Goal: Task Accomplishment & Management: Use online tool/utility

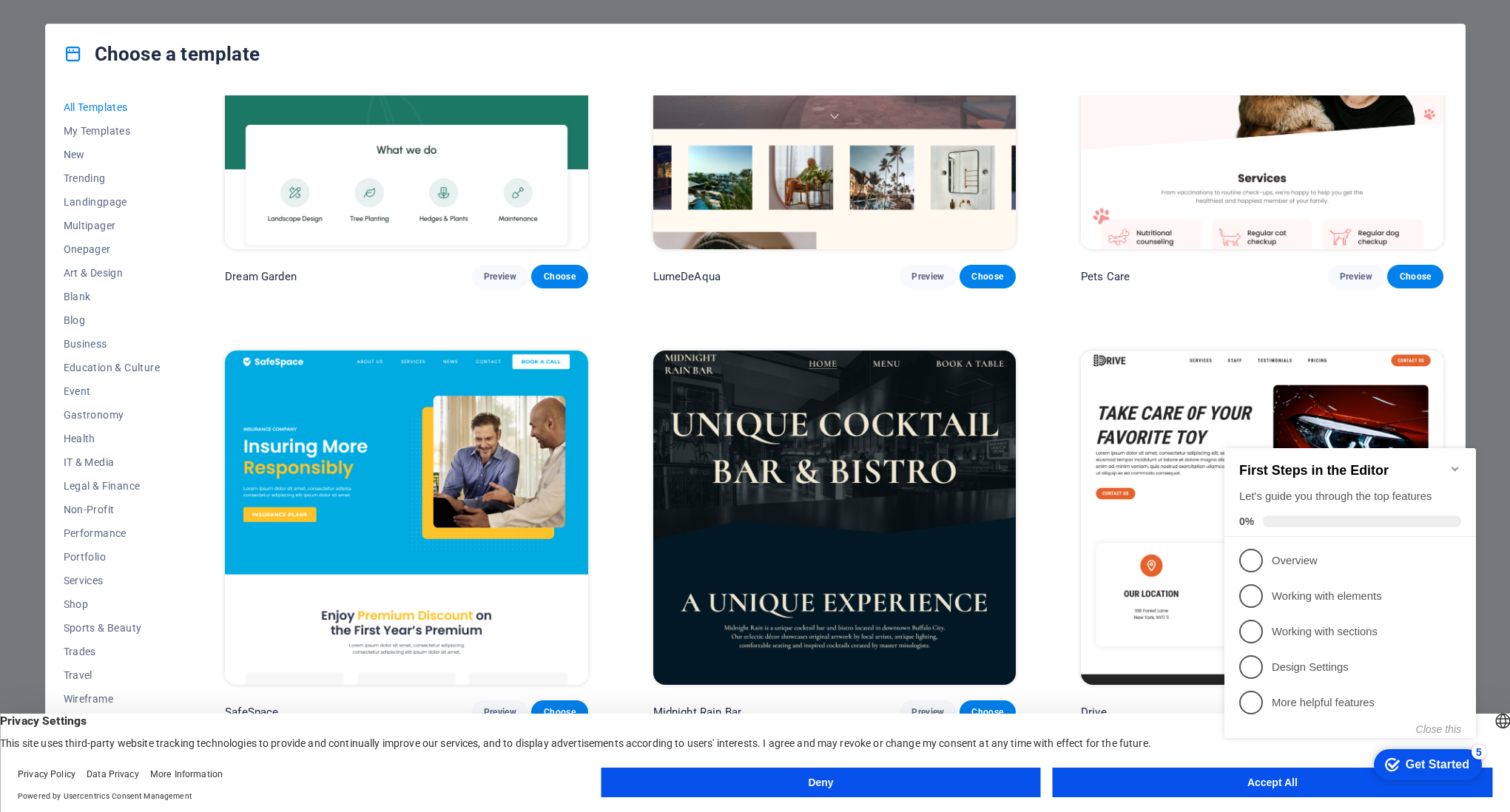
scroll to position [4113, 0]
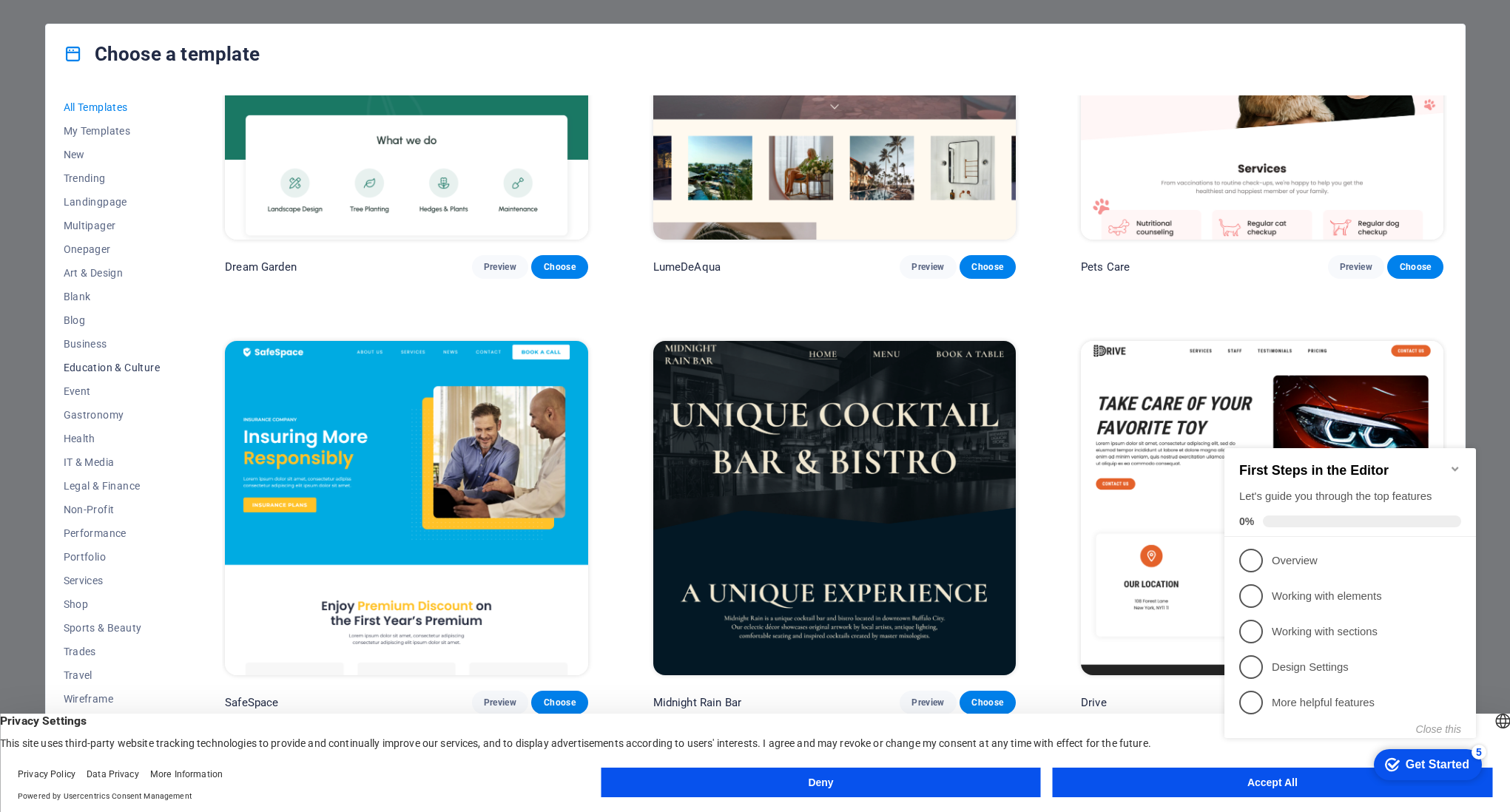
click at [119, 362] on span "Education & Culture" at bounding box center [112, 368] width 97 height 12
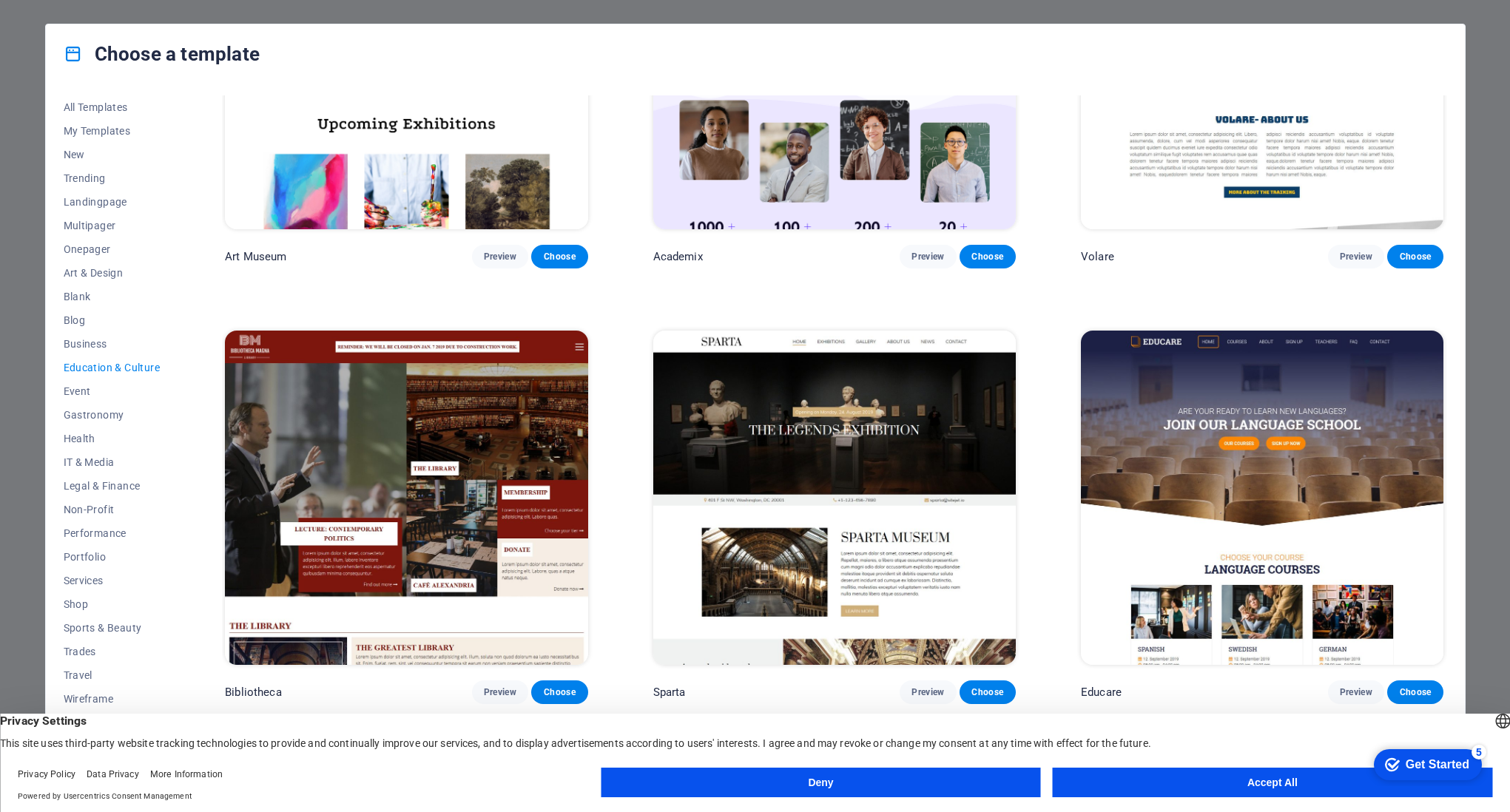
scroll to position [256, 0]
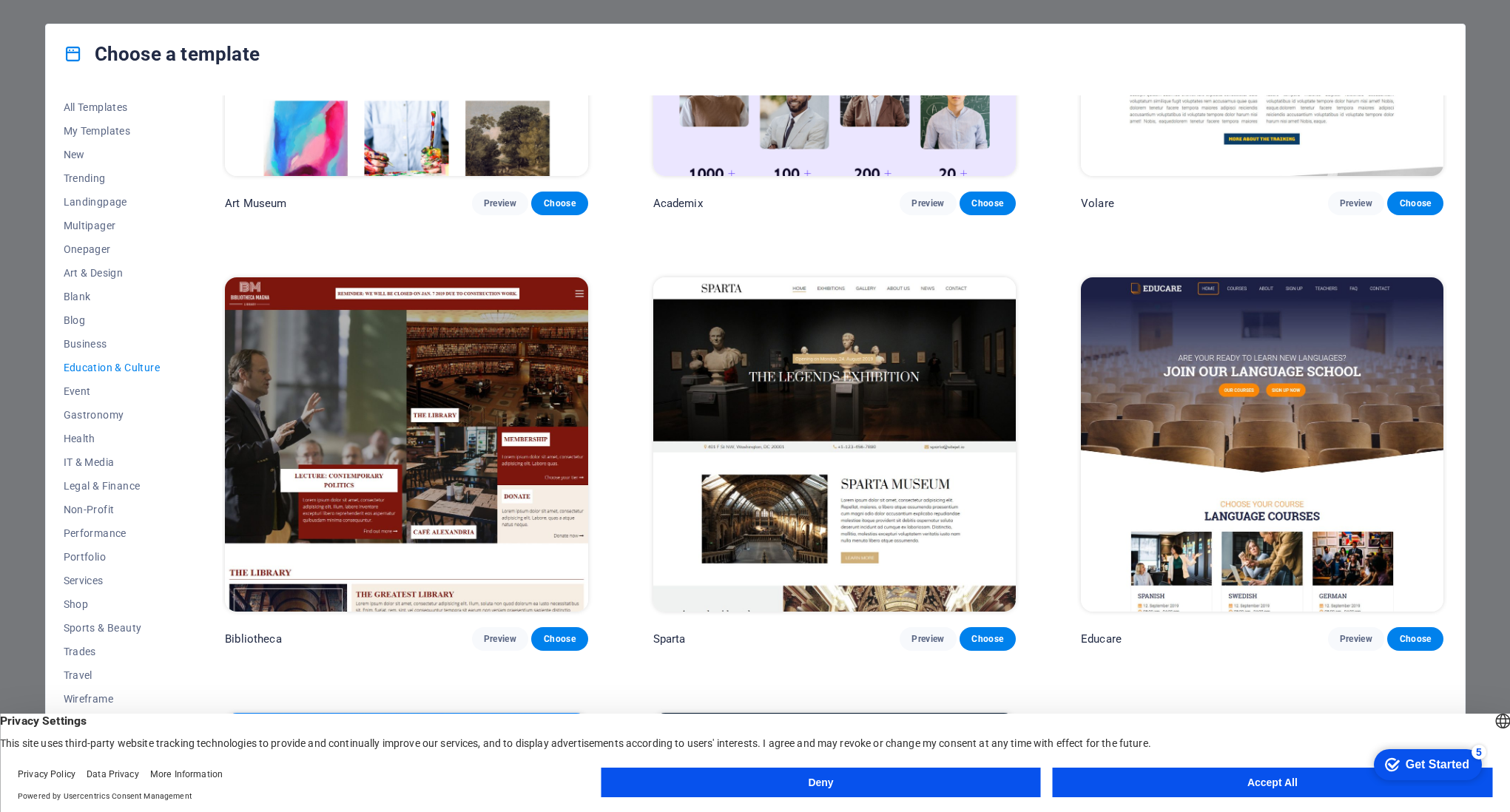
click at [805, 385] on img at bounding box center [834, 444] width 363 height 334
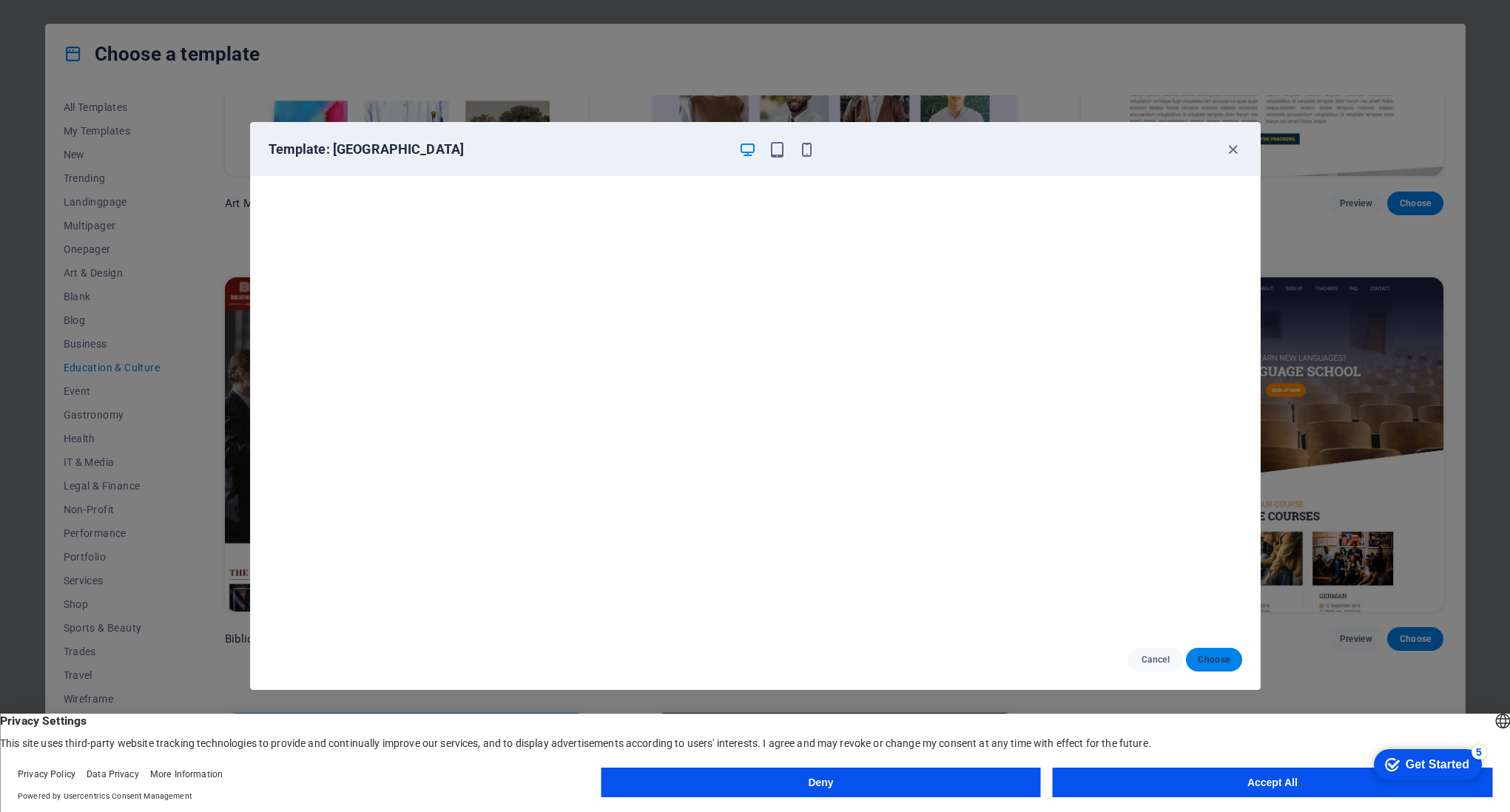
click at [1212, 660] on span "Choose" at bounding box center [1213, 659] width 32 height 12
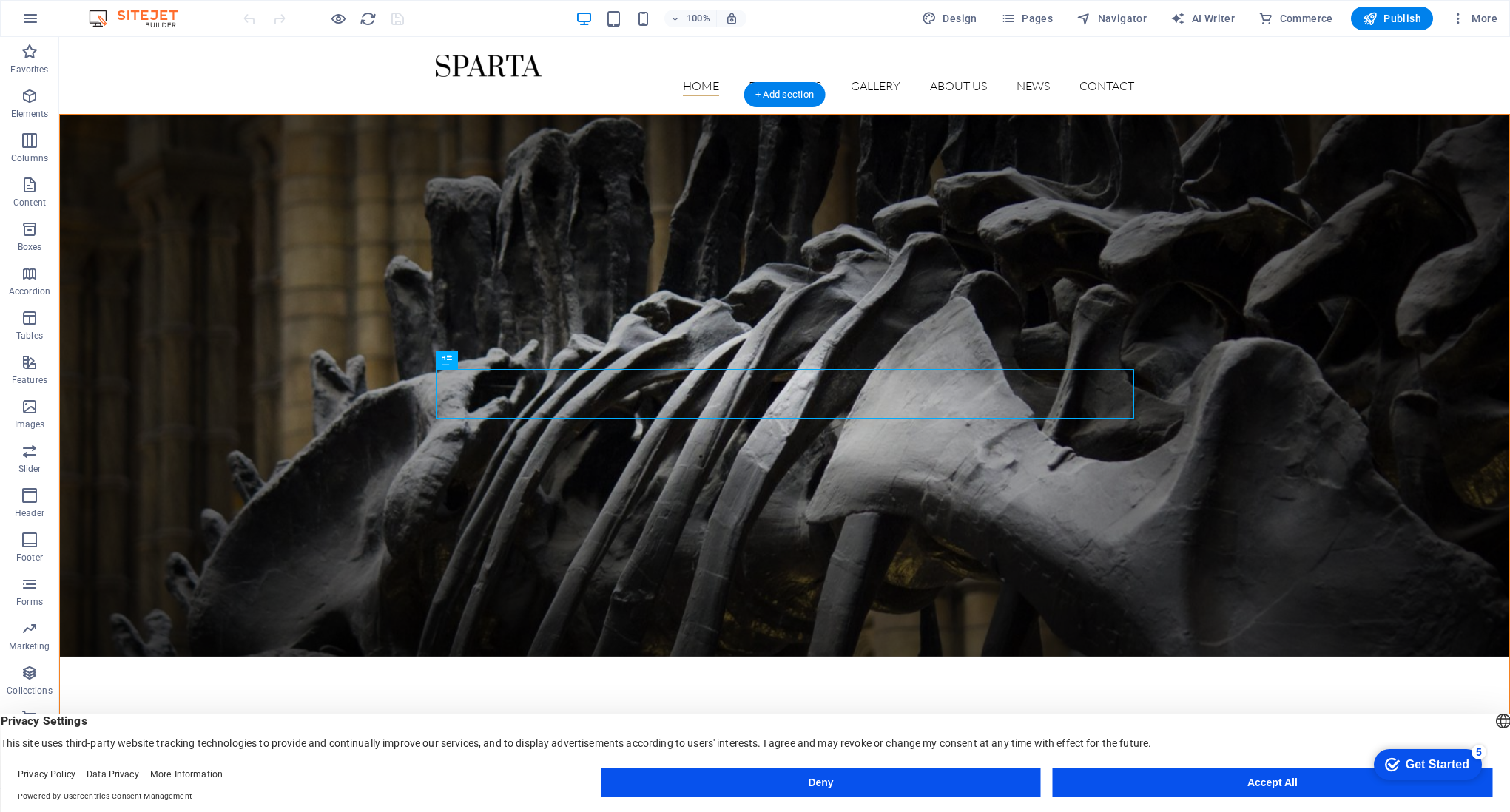
click at [807, 229] on figure at bounding box center [785, 385] width 1449 height 542
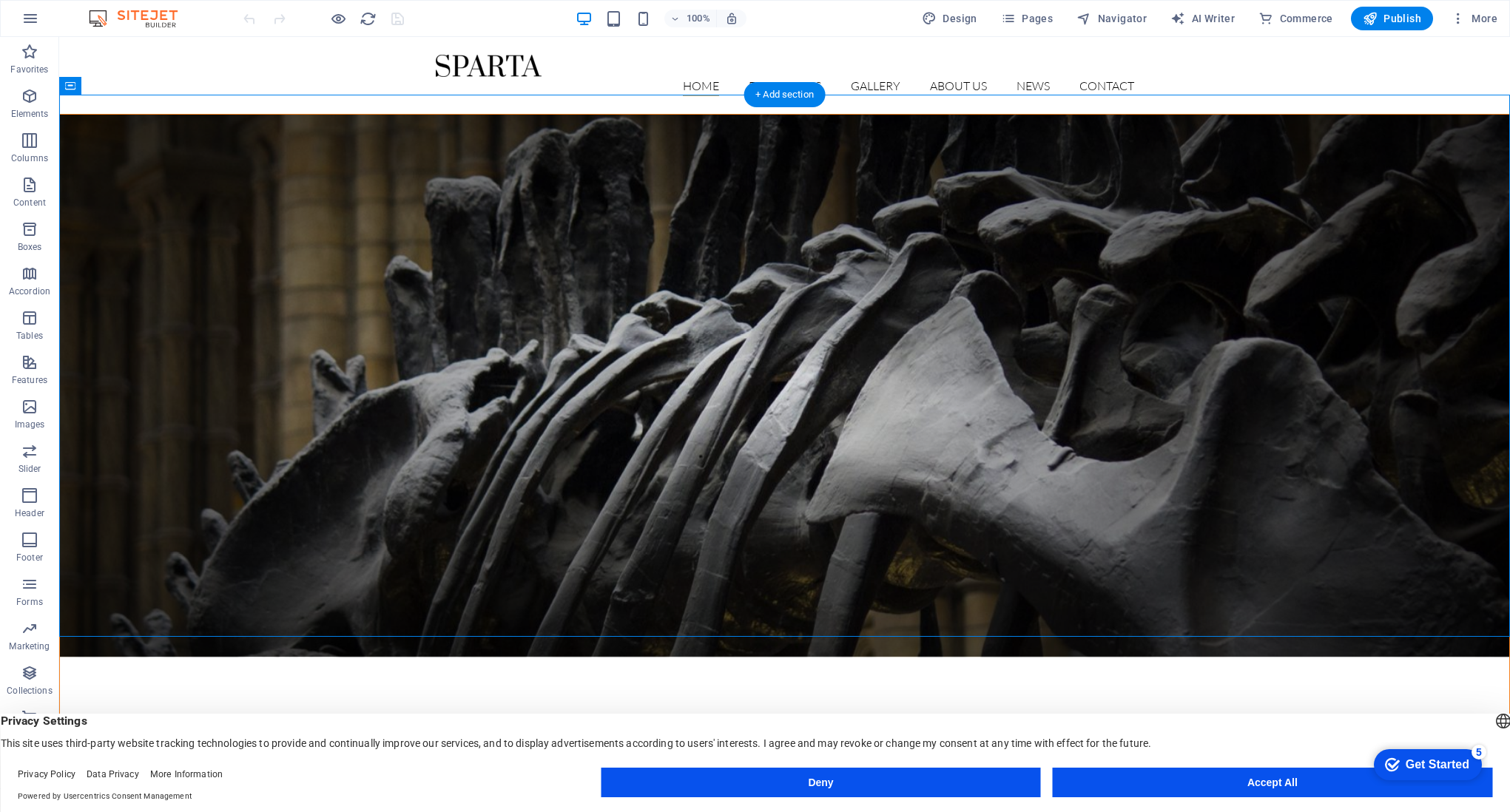
click at [807, 229] on figure at bounding box center [785, 385] width 1449 height 542
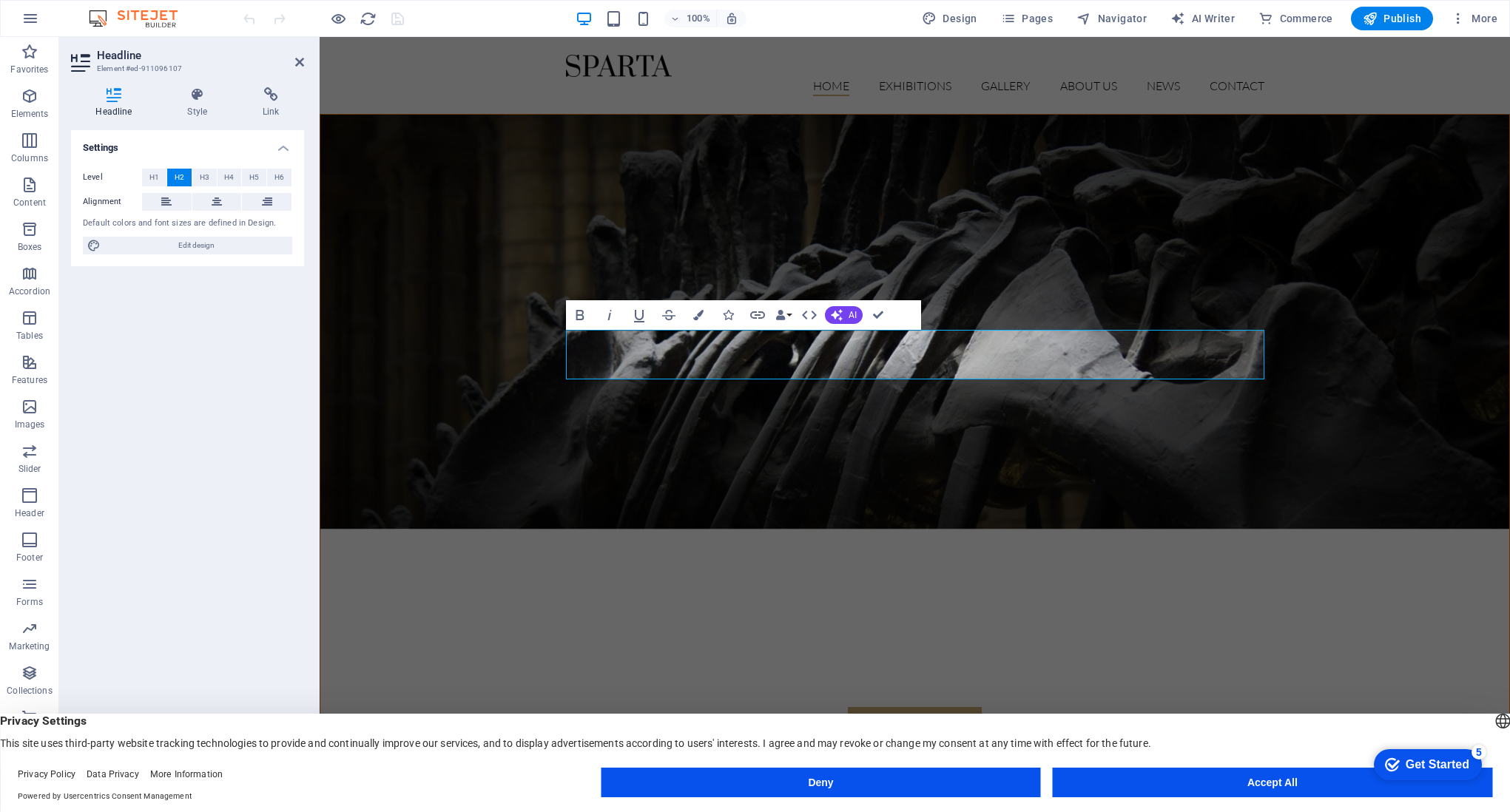
click at [484, 242] on figure at bounding box center [915, 322] width 1189 height 414
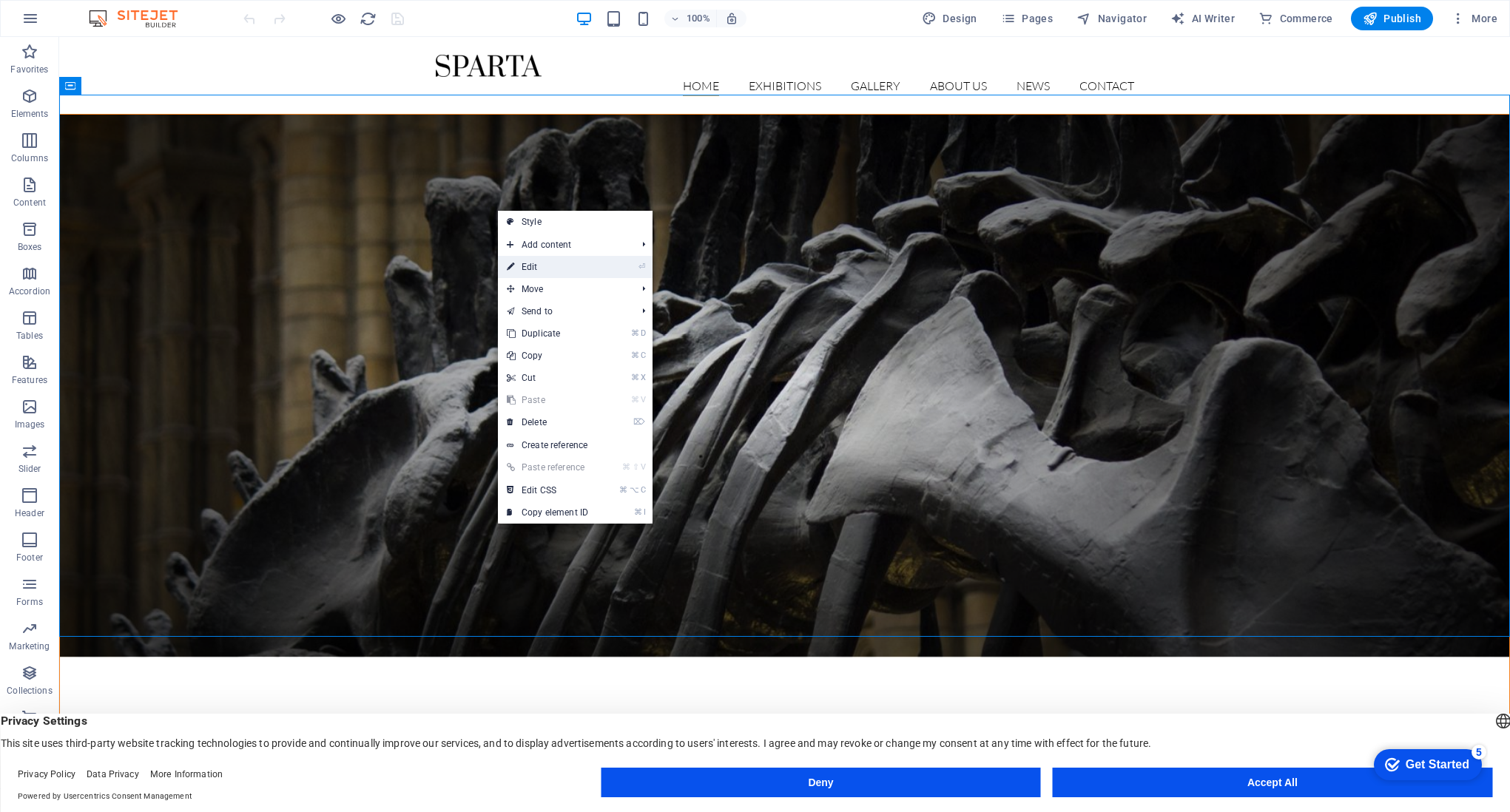
click at [512, 267] on icon at bounding box center [511, 267] width 7 height 22
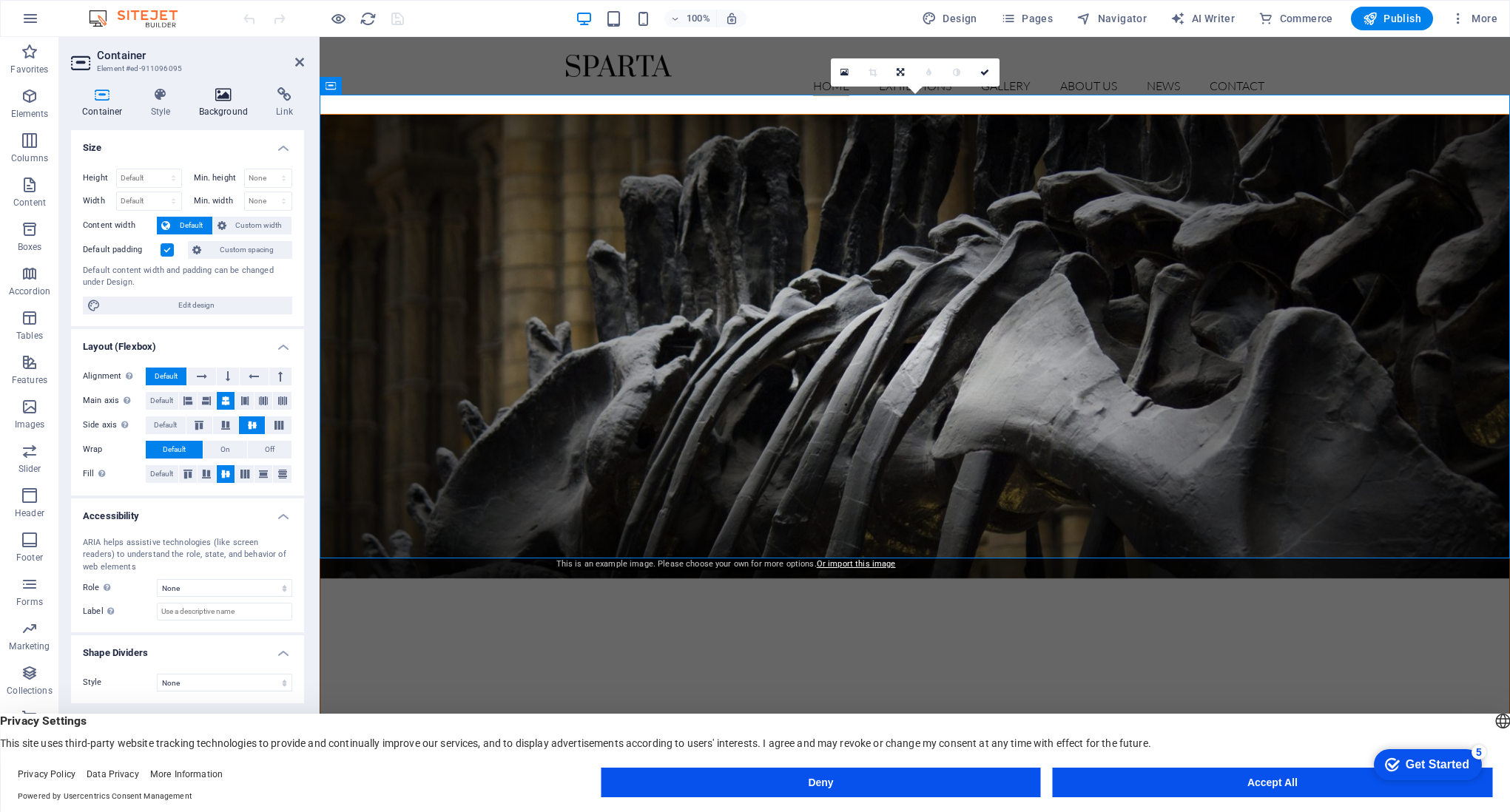
click at [222, 114] on h4 "Background" at bounding box center [227, 103] width 78 height 31
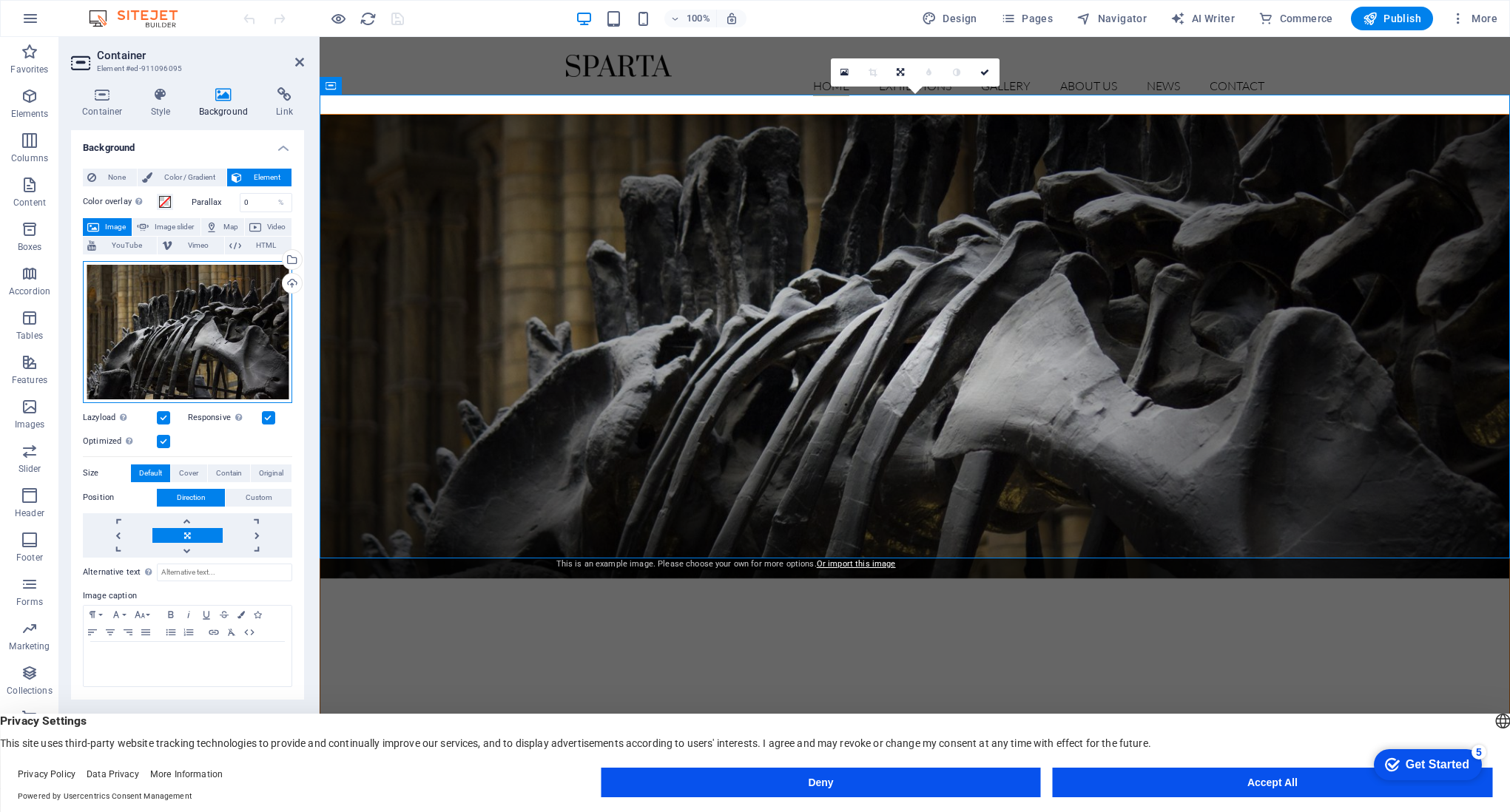
click at [216, 295] on div "Drag files here, click to choose files or select files from Files or our free s…" at bounding box center [188, 332] width 209 height 142
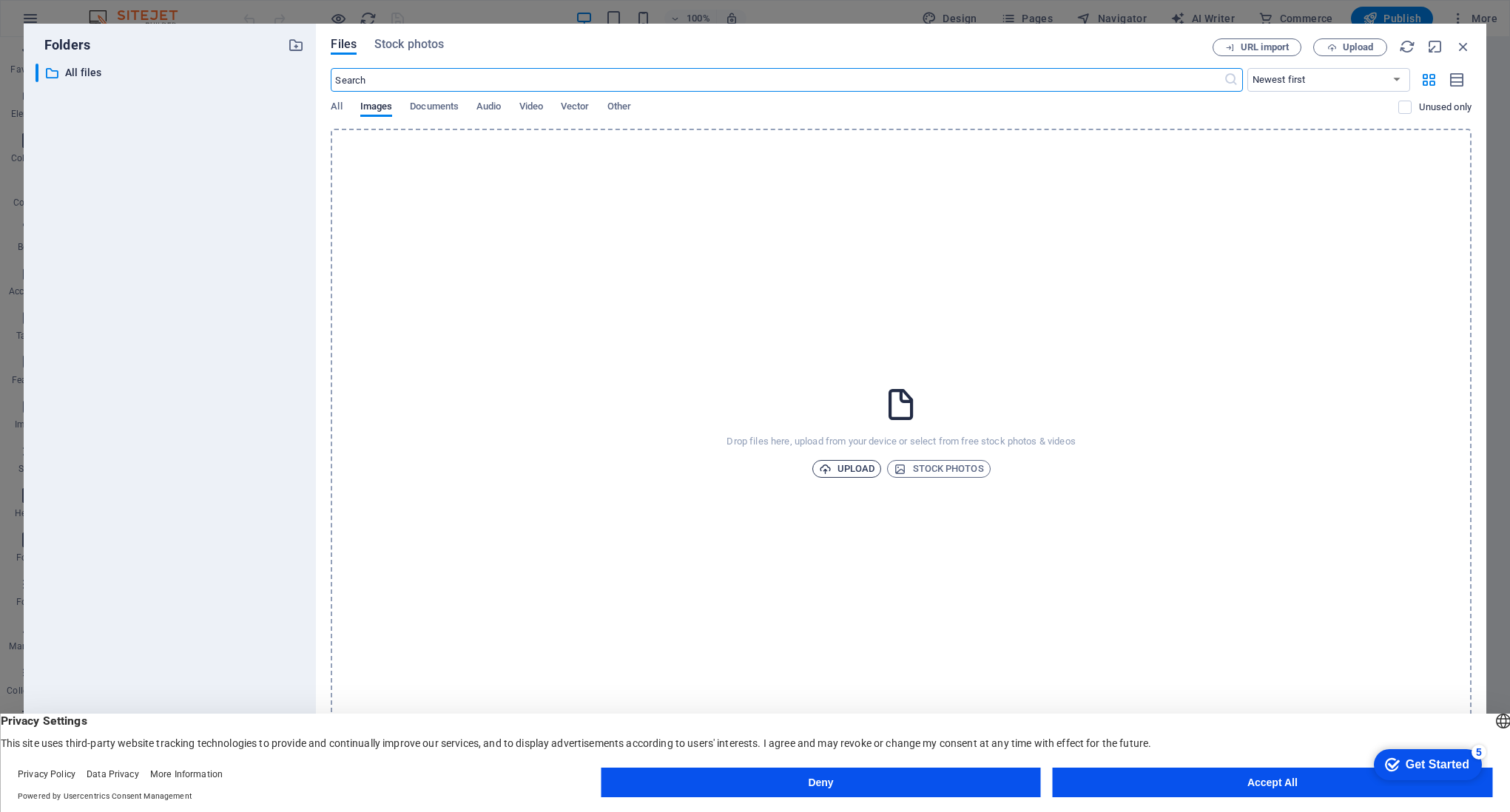
click at [837, 469] on span "Upload" at bounding box center [847, 469] width 56 height 18
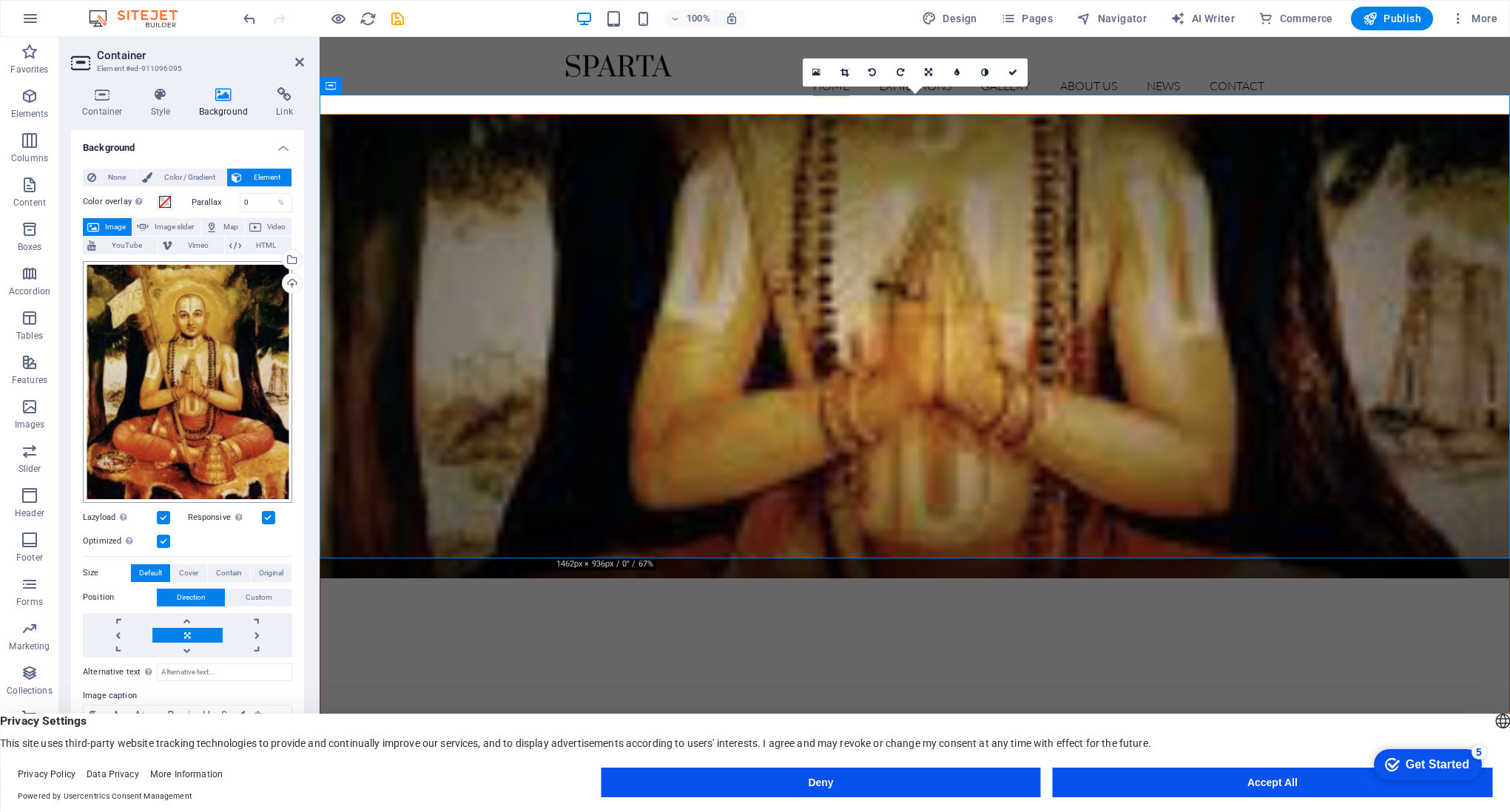
scroll to position [19, 0]
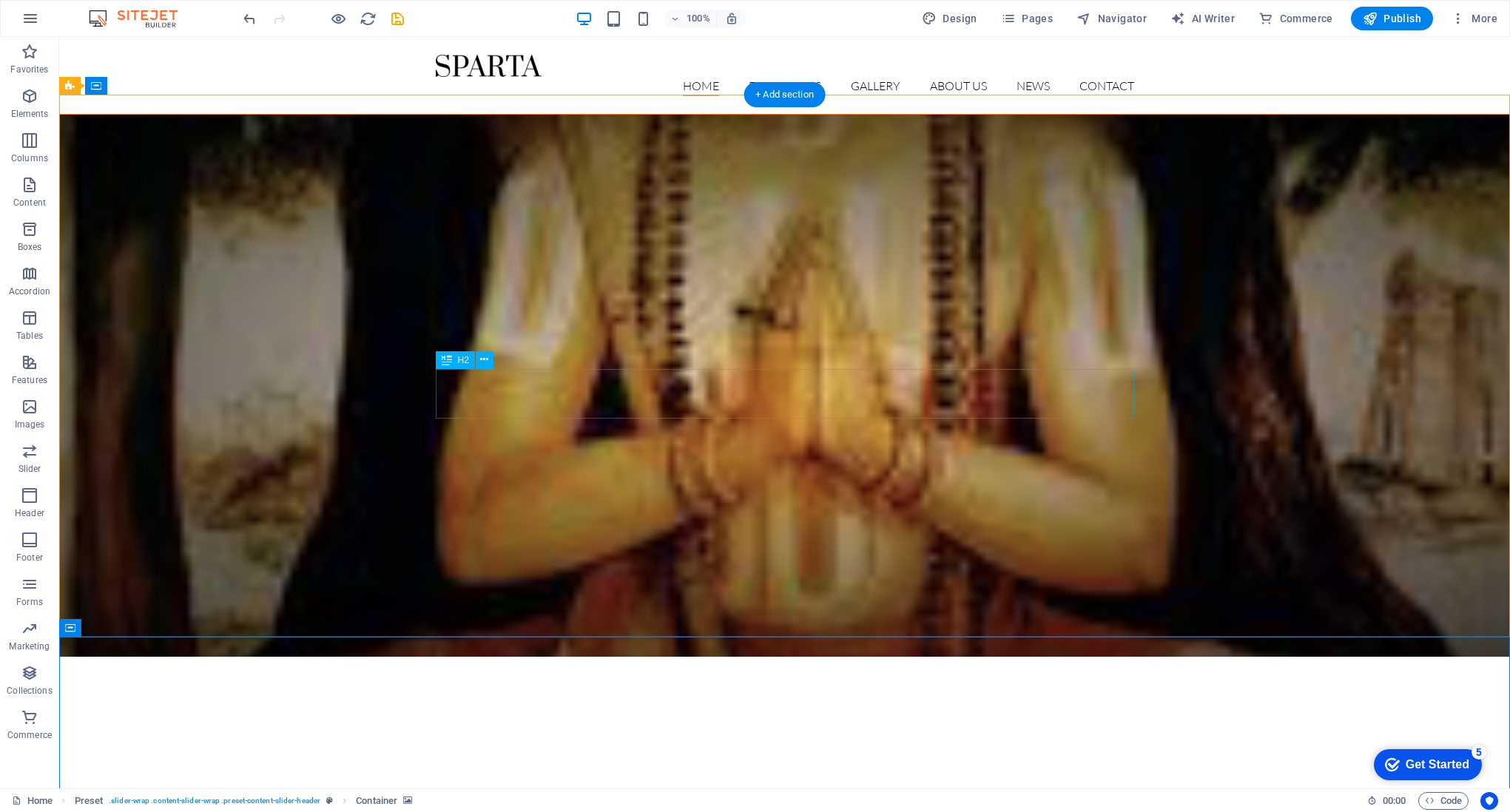
drag, startPoint x: 603, startPoint y: 271, endPoint x: 622, endPoint y: 392, distance: 122.5
click at [622, 392] on div "Opening on Friday, 16. July 2019 dinosaurs exhibition" at bounding box center [785, 656] width 1451 height 1084
drag, startPoint x: 805, startPoint y: 639, endPoint x: 824, endPoint y: 755, distance: 117.5
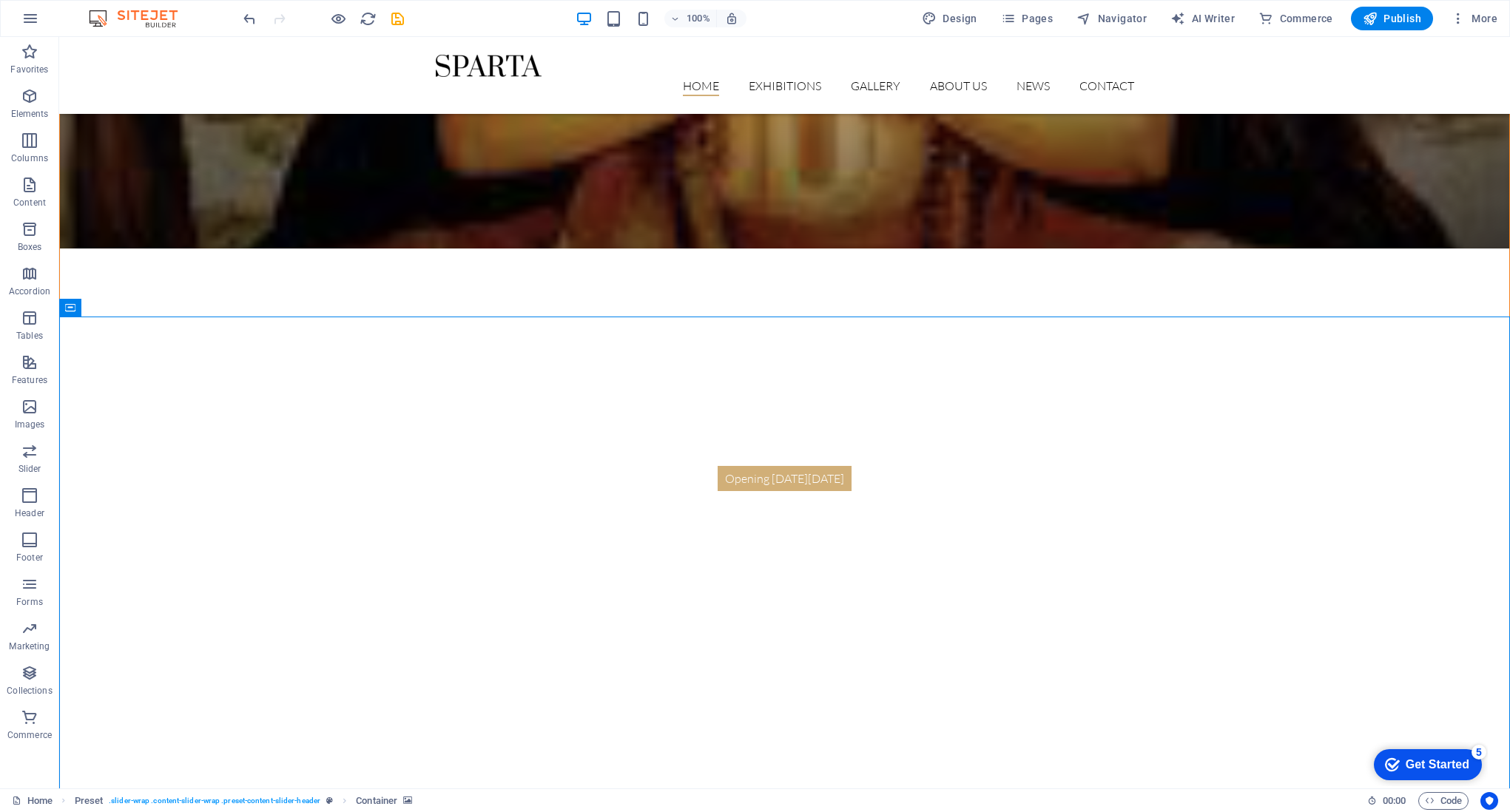
scroll to position [412, 0]
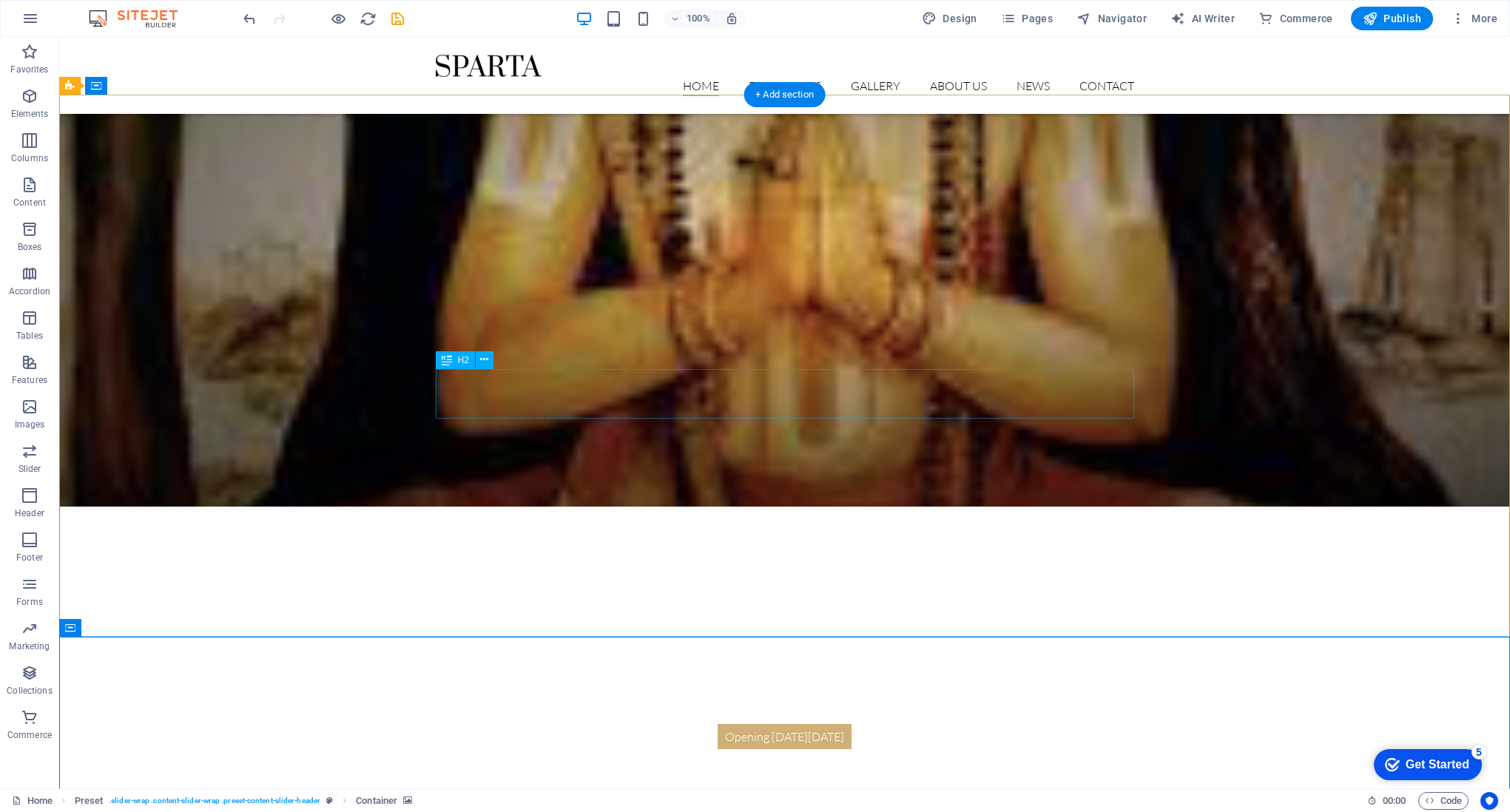
scroll to position [0, 0]
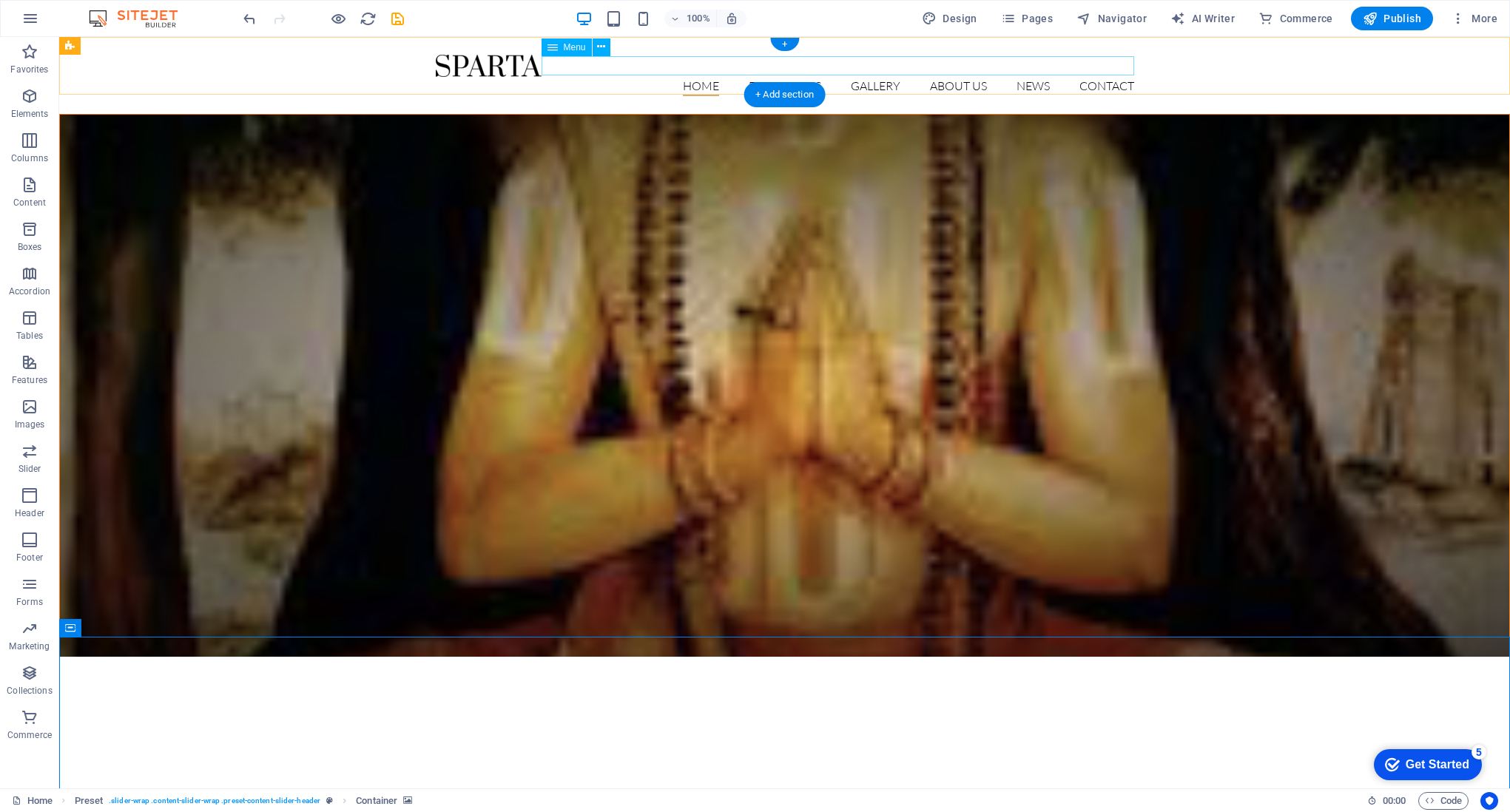
click at [702, 77] on nav "Home Exhibitions Detail view Gallery About us News Contact" at bounding box center [785, 87] width 699 height 19
click at [787, 77] on nav "Home Exhibitions Detail view Gallery About us News Contact" at bounding box center [785, 87] width 699 height 19
click at [702, 77] on nav "Home Exhibitions Detail view Gallery About us News Contact" at bounding box center [785, 87] width 699 height 19
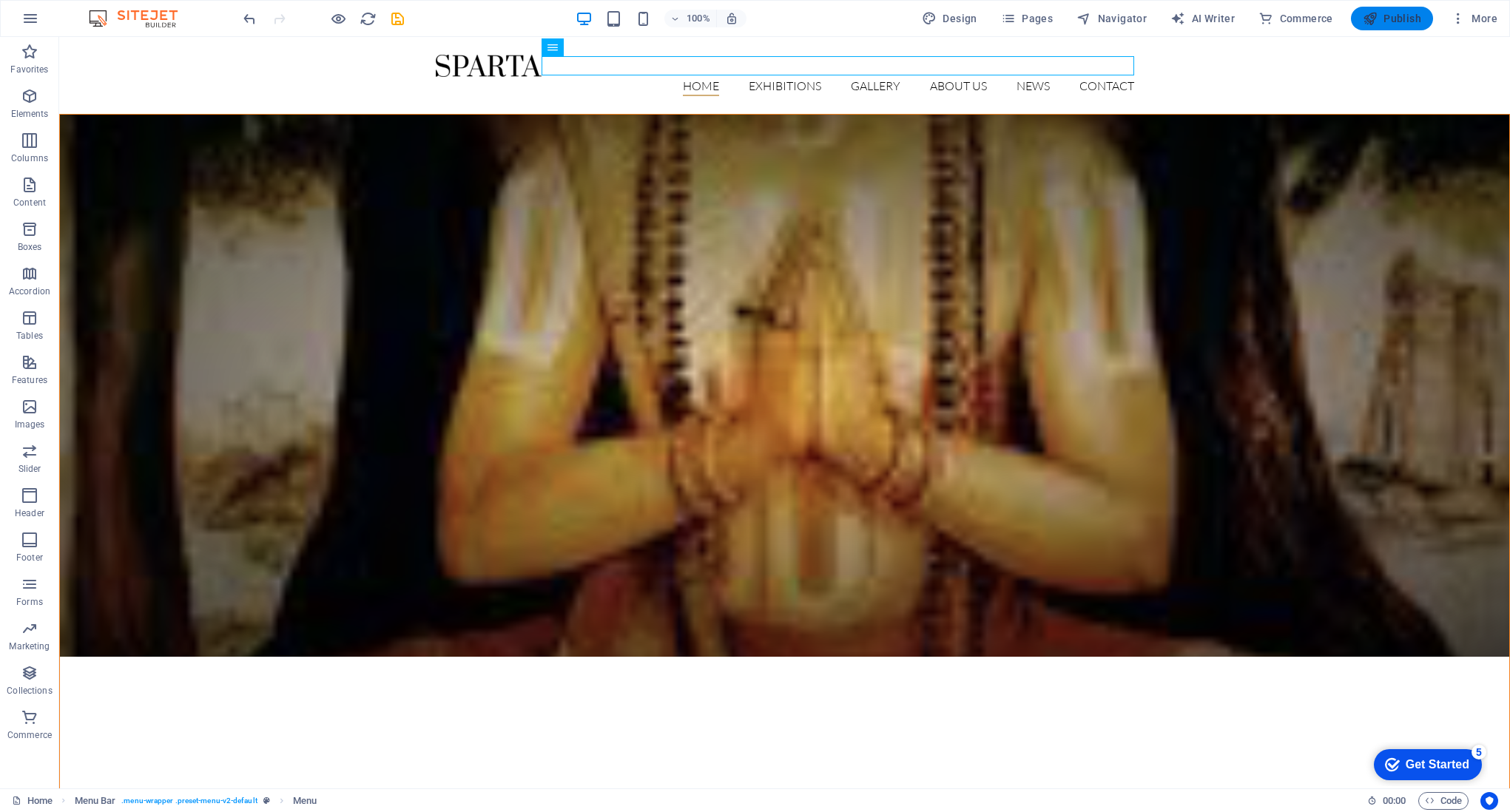
click at [1390, 17] on span "Publish" at bounding box center [1392, 19] width 58 height 15
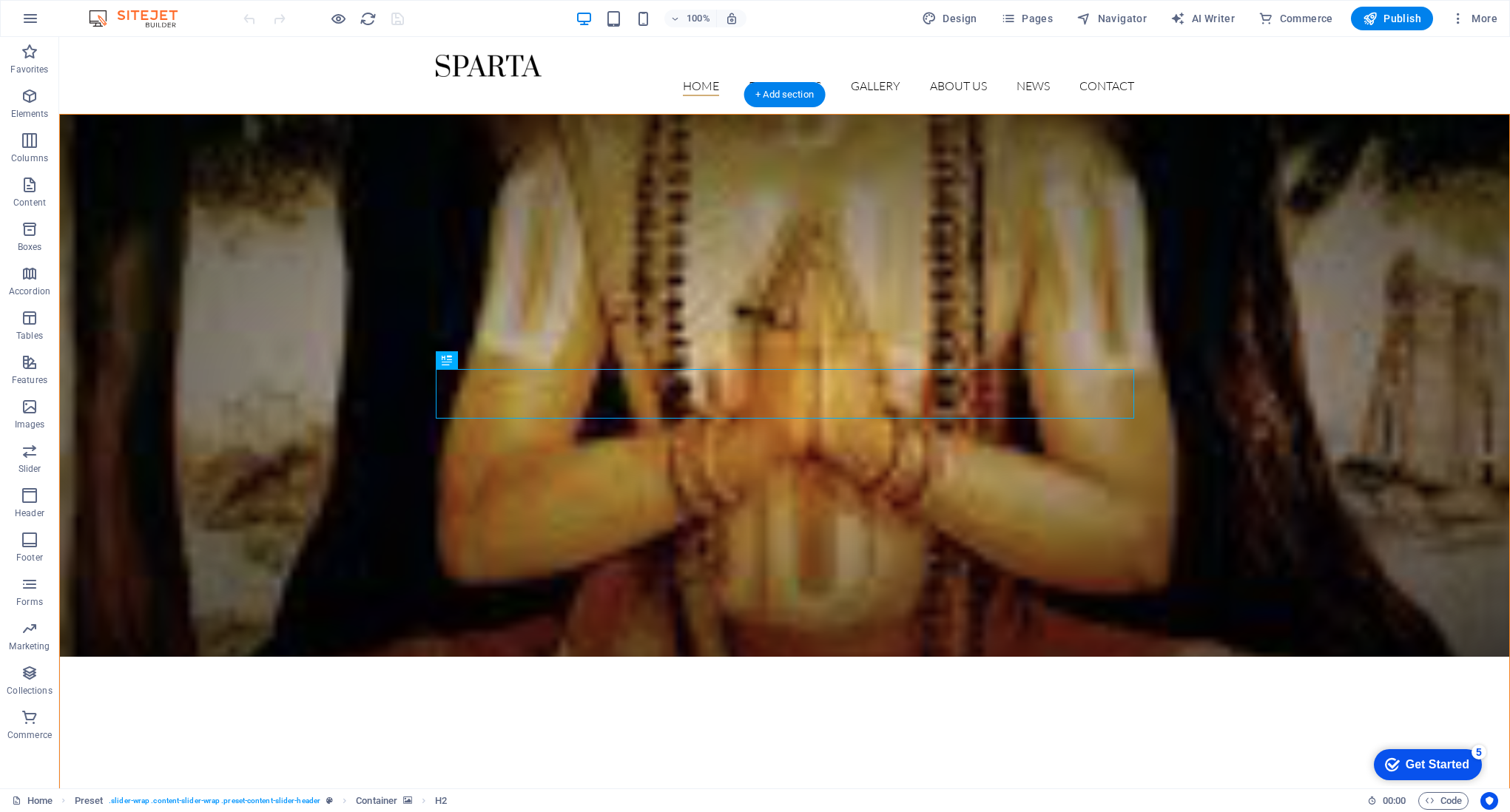
click at [654, 238] on figure at bounding box center [785, 385] width 1449 height 542
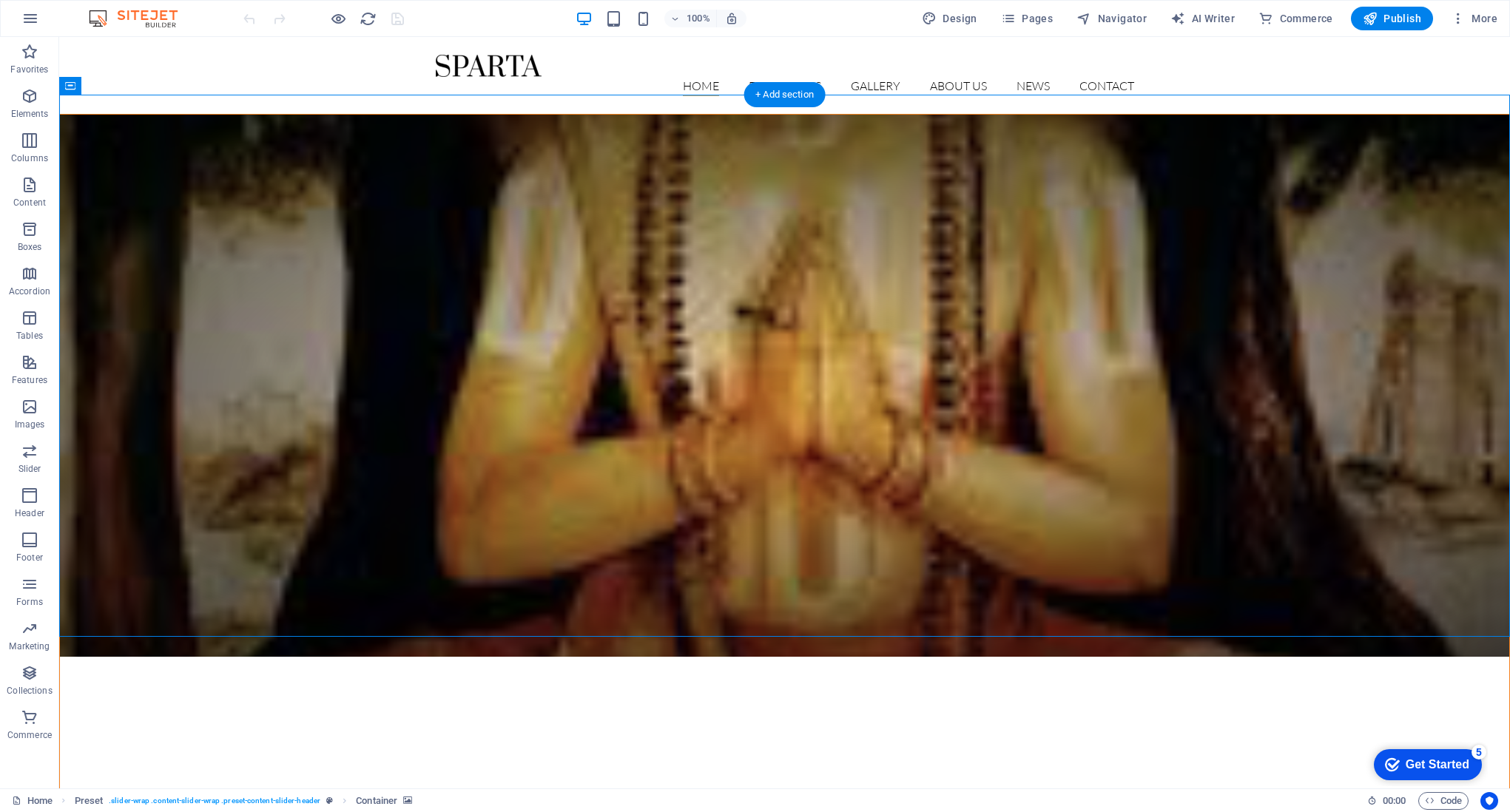
click at [654, 238] on figure at bounding box center [785, 385] width 1449 height 542
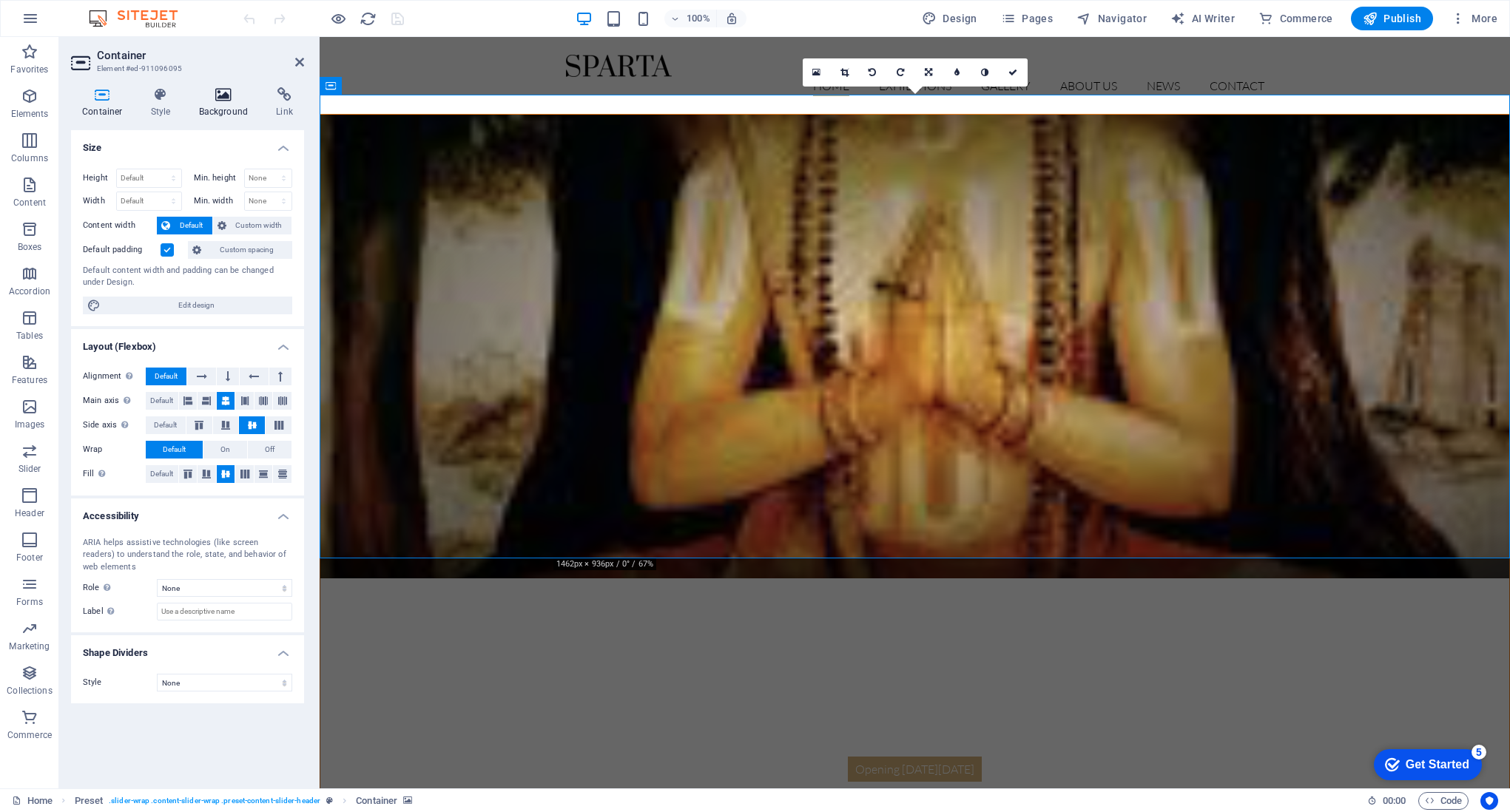
click at [230, 93] on icon at bounding box center [224, 95] width 72 height 15
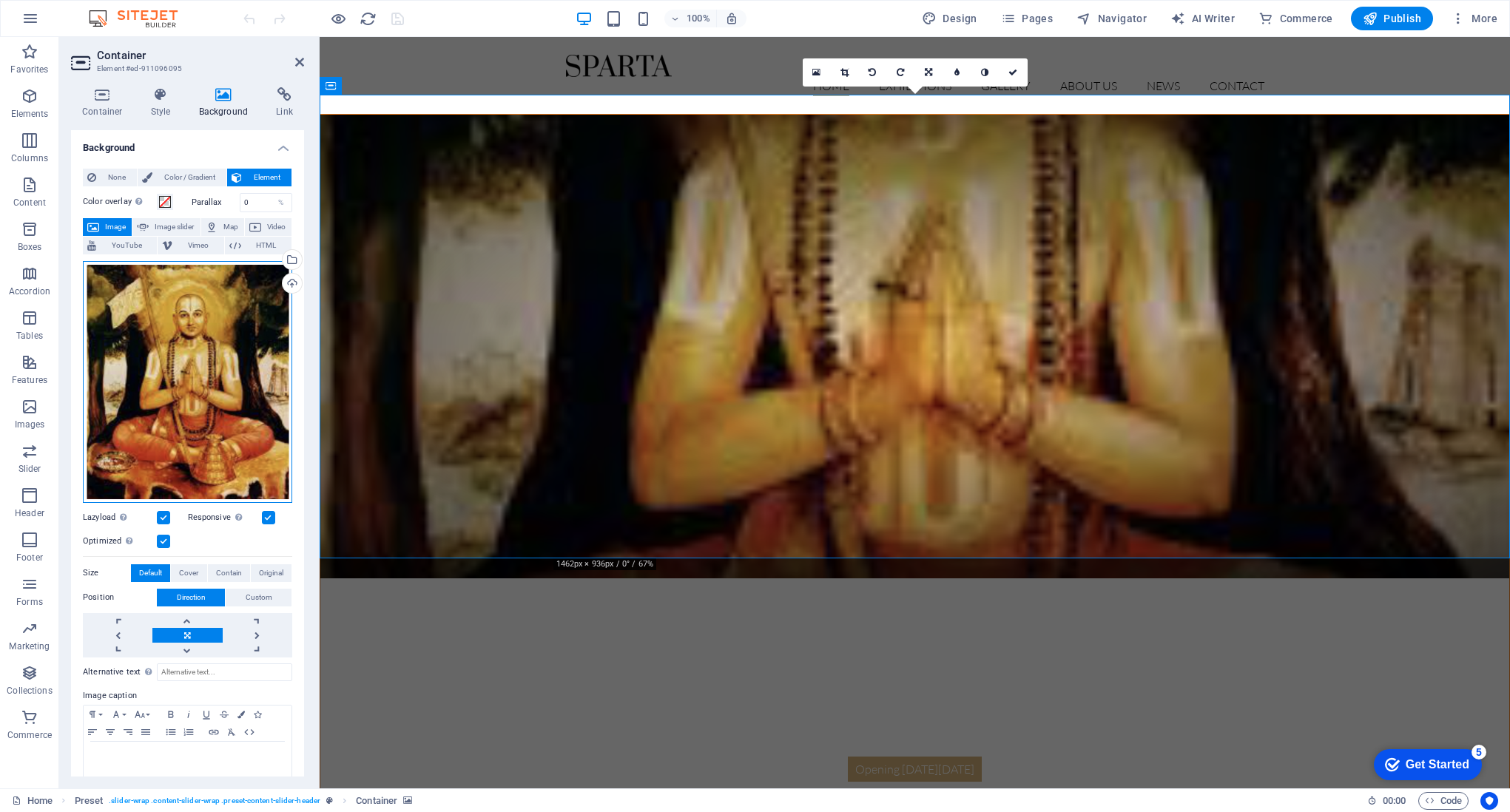
drag, startPoint x: 190, startPoint y: 340, endPoint x: 190, endPoint y: 283, distance: 57.0
click at [190, 283] on div "Drag files here, click to choose files or select files from Files or our free s…" at bounding box center [188, 381] width 209 height 242
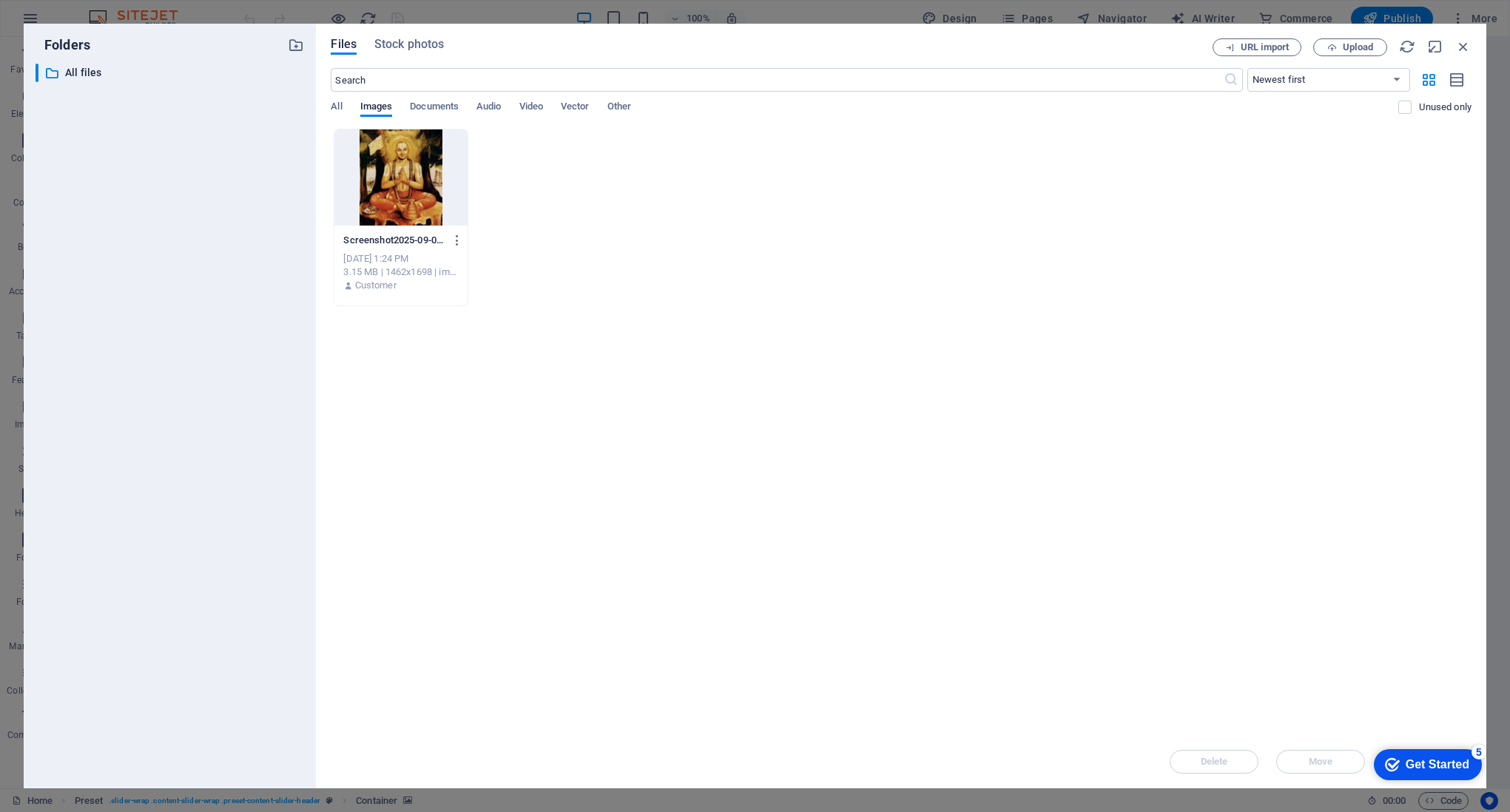
click at [401, 164] on div at bounding box center [400, 177] width 132 height 96
click at [1408, 758] on div "Get Started" at bounding box center [1437, 765] width 64 height 13
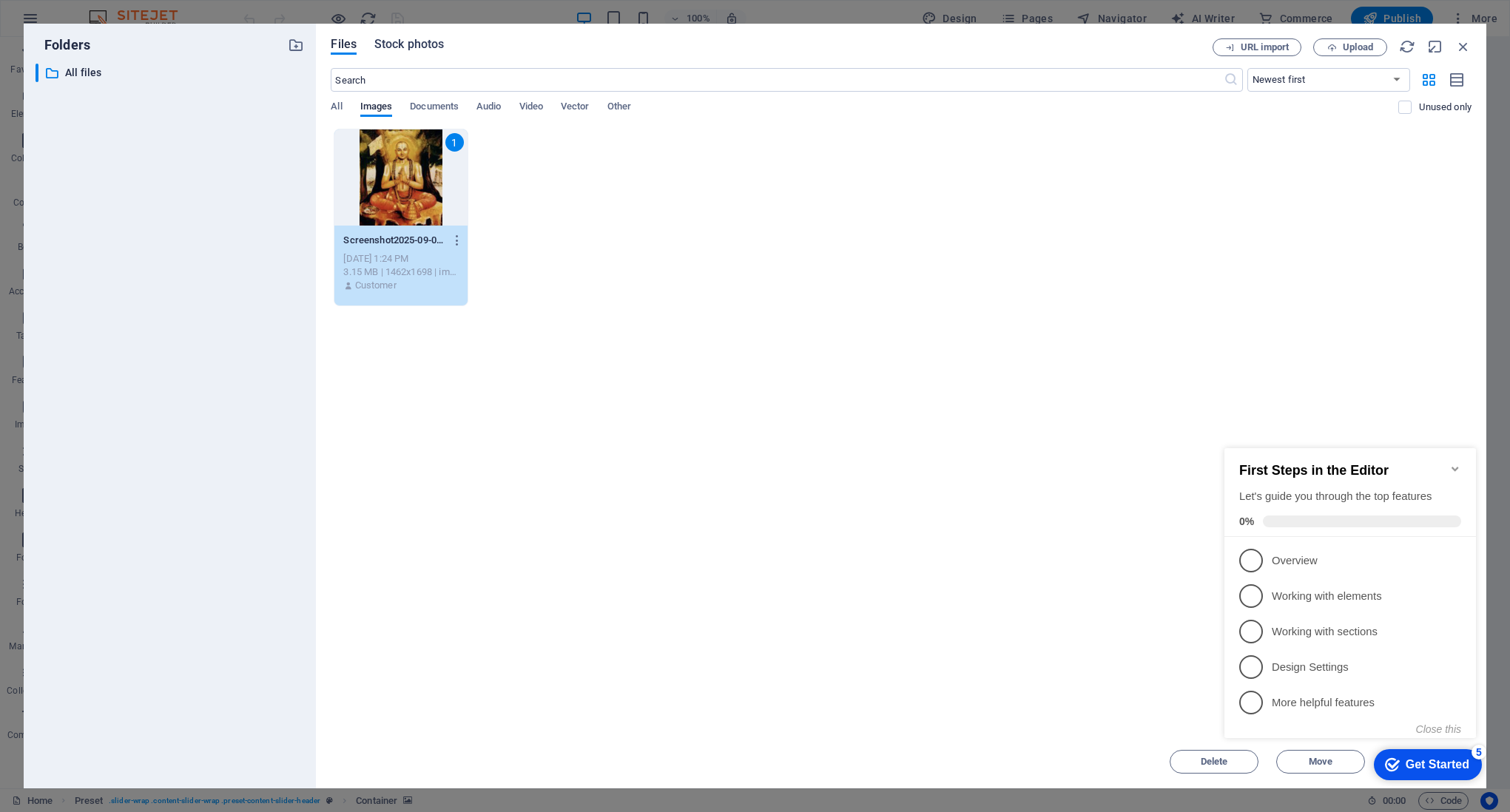
click at [439, 44] on span "Stock photos" at bounding box center [409, 44] width 70 height 18
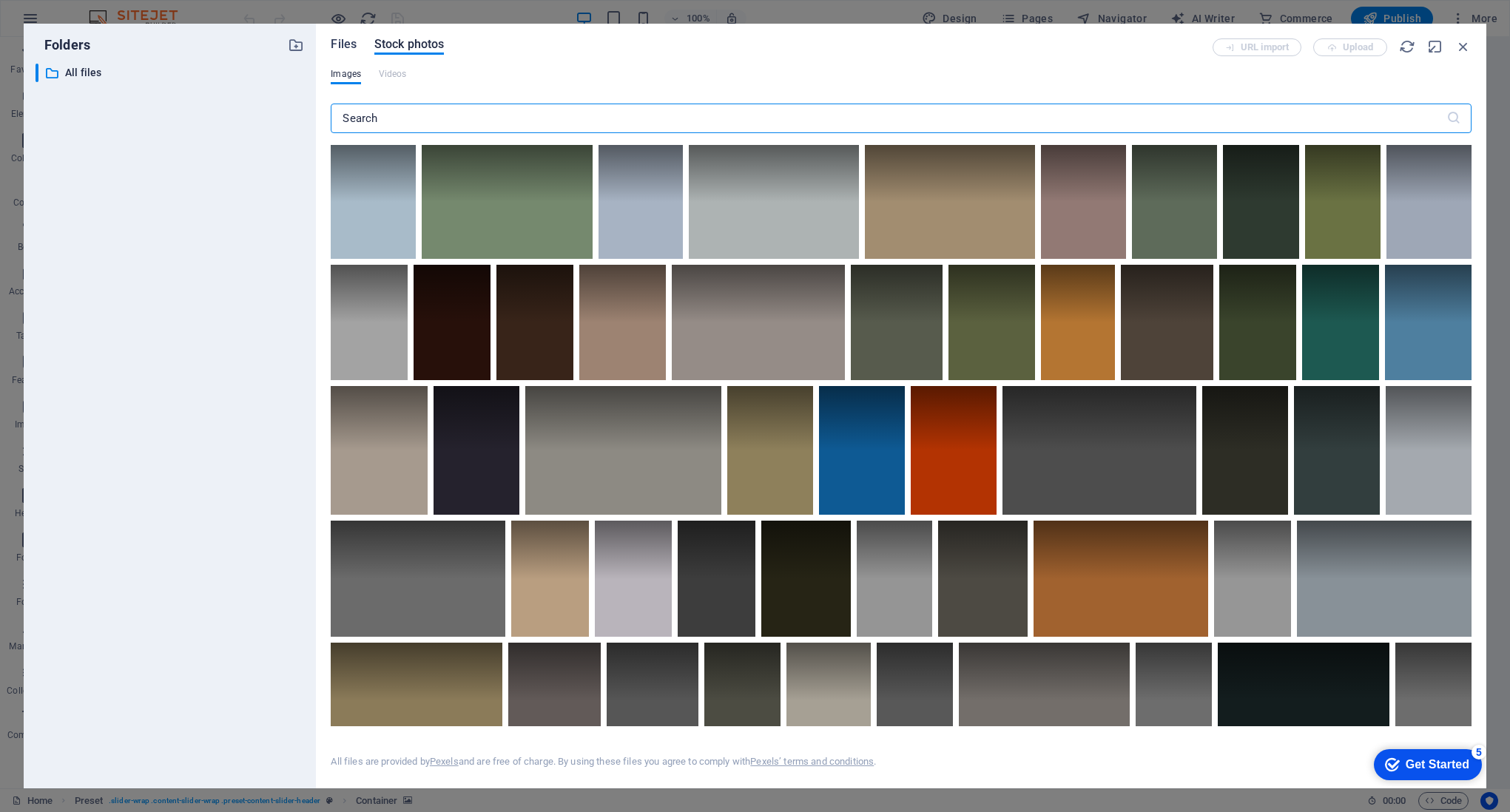
click at [348, 44] on span "Files" at bounding box center [343, 44] width 26 height 18
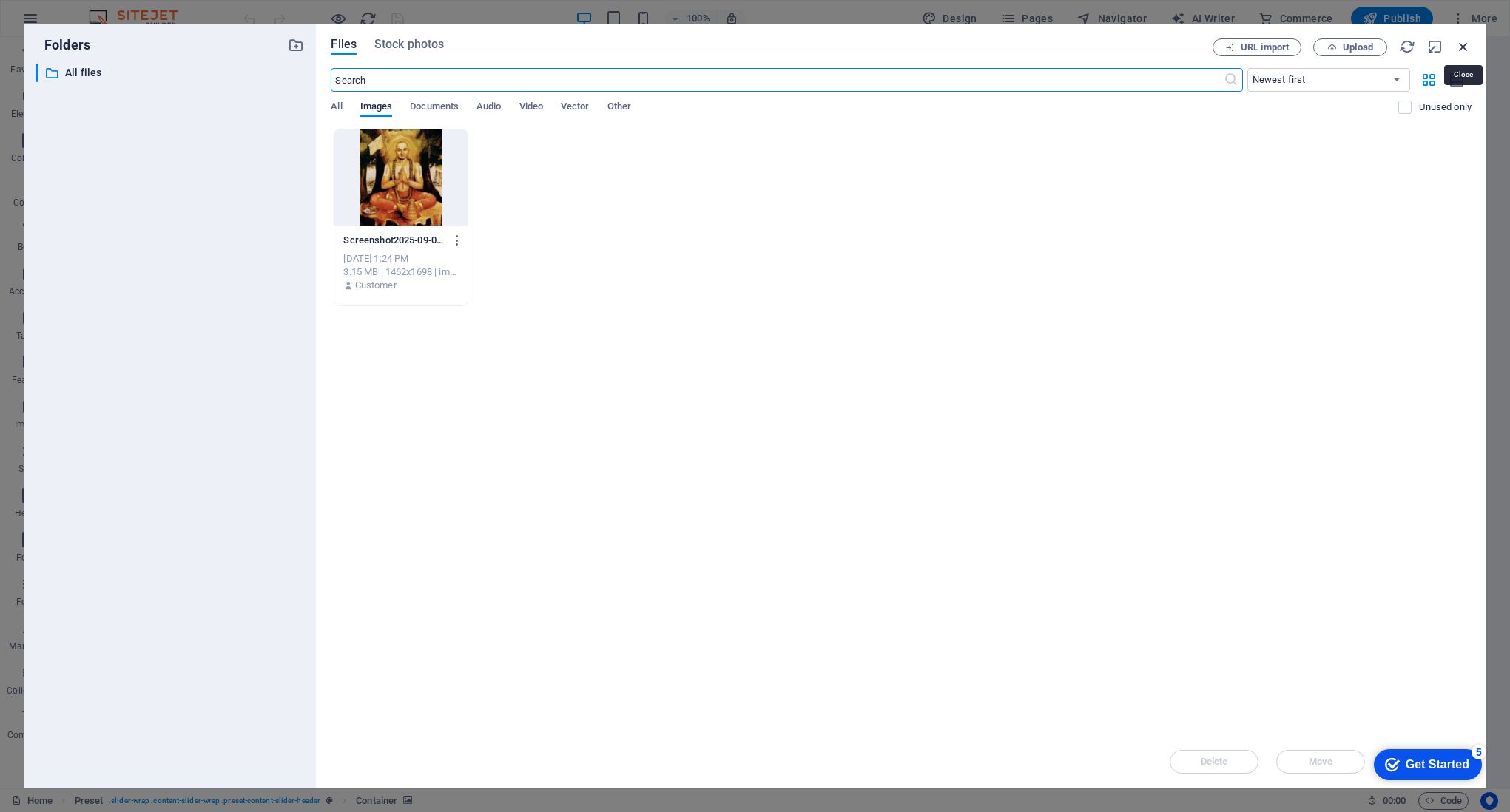
click at [1464, 46] on icon "button" at bounding box center [1464, 46] width 16 height 16
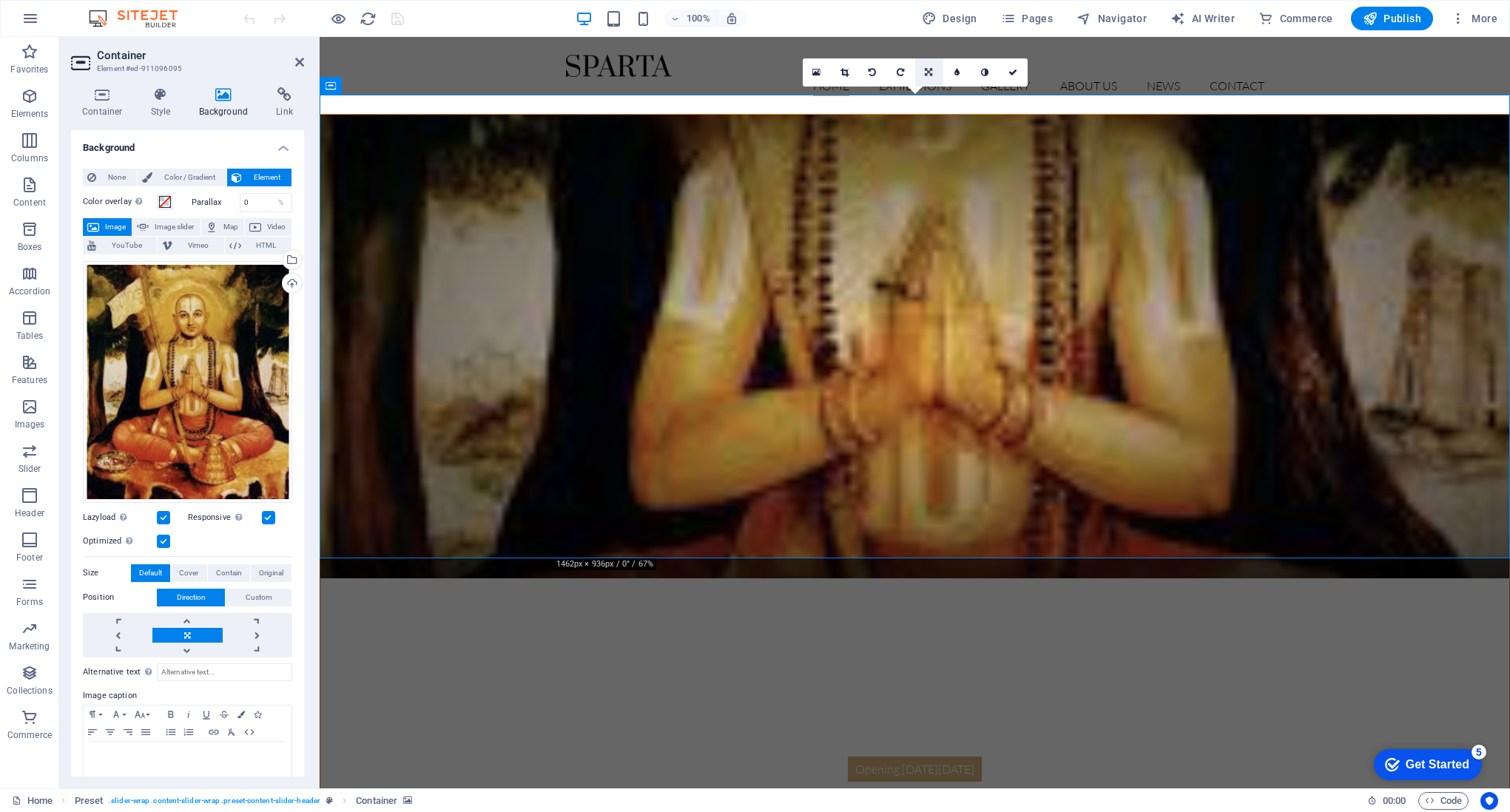
click at [929, 73] on icon at bounding box center [928, 73] width 7 height 9
click at [929, 76] on icon at bounding box center [928, 73] width 7 height 9
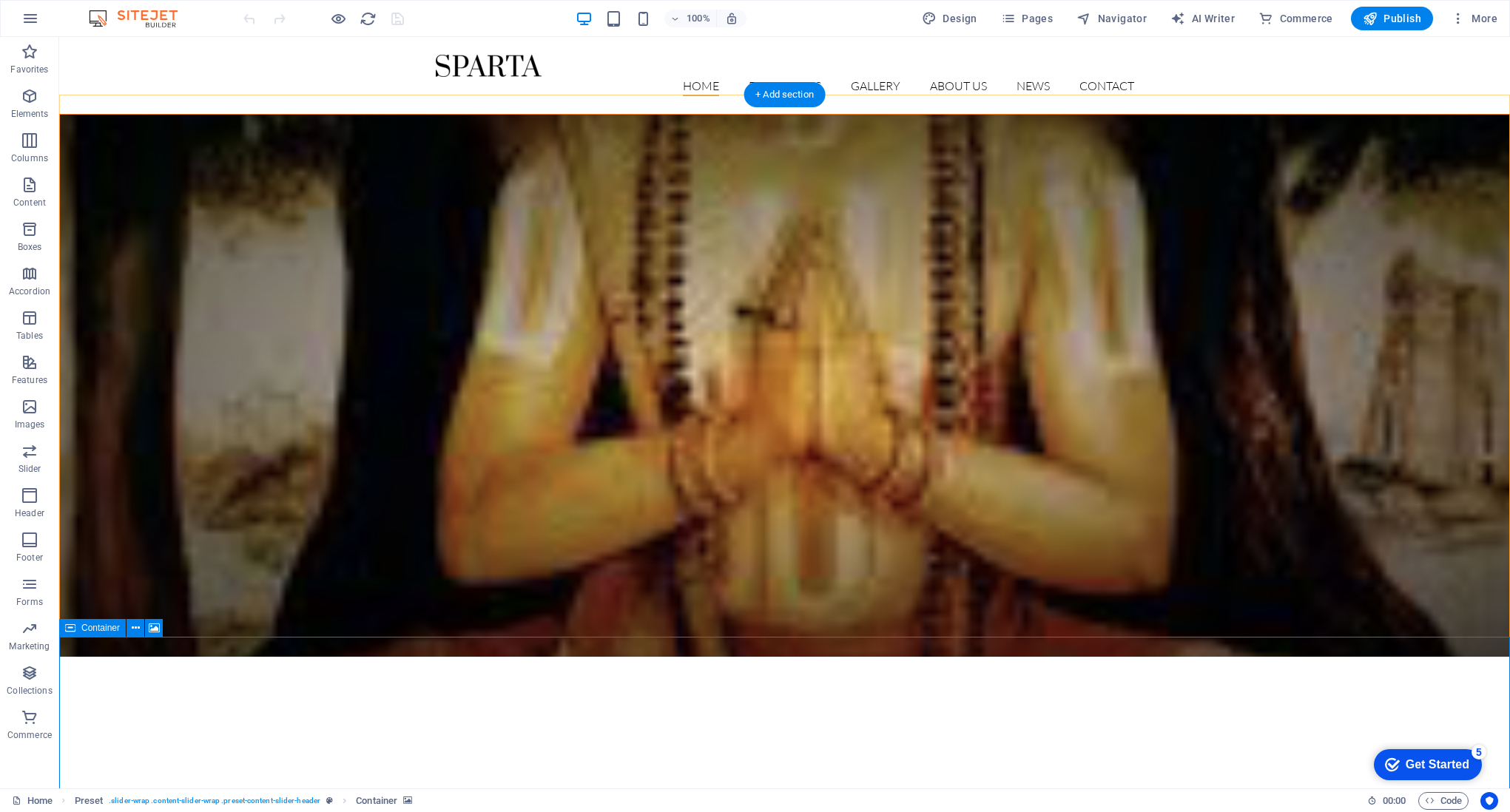
drag, startPoint x: 553, startPoint y: 639, endPoint x: 562, endPoint y: 726, distance: 87.5
click at [101, 626] on span "Container" at bounding box center [100, 628] width 38 height 9
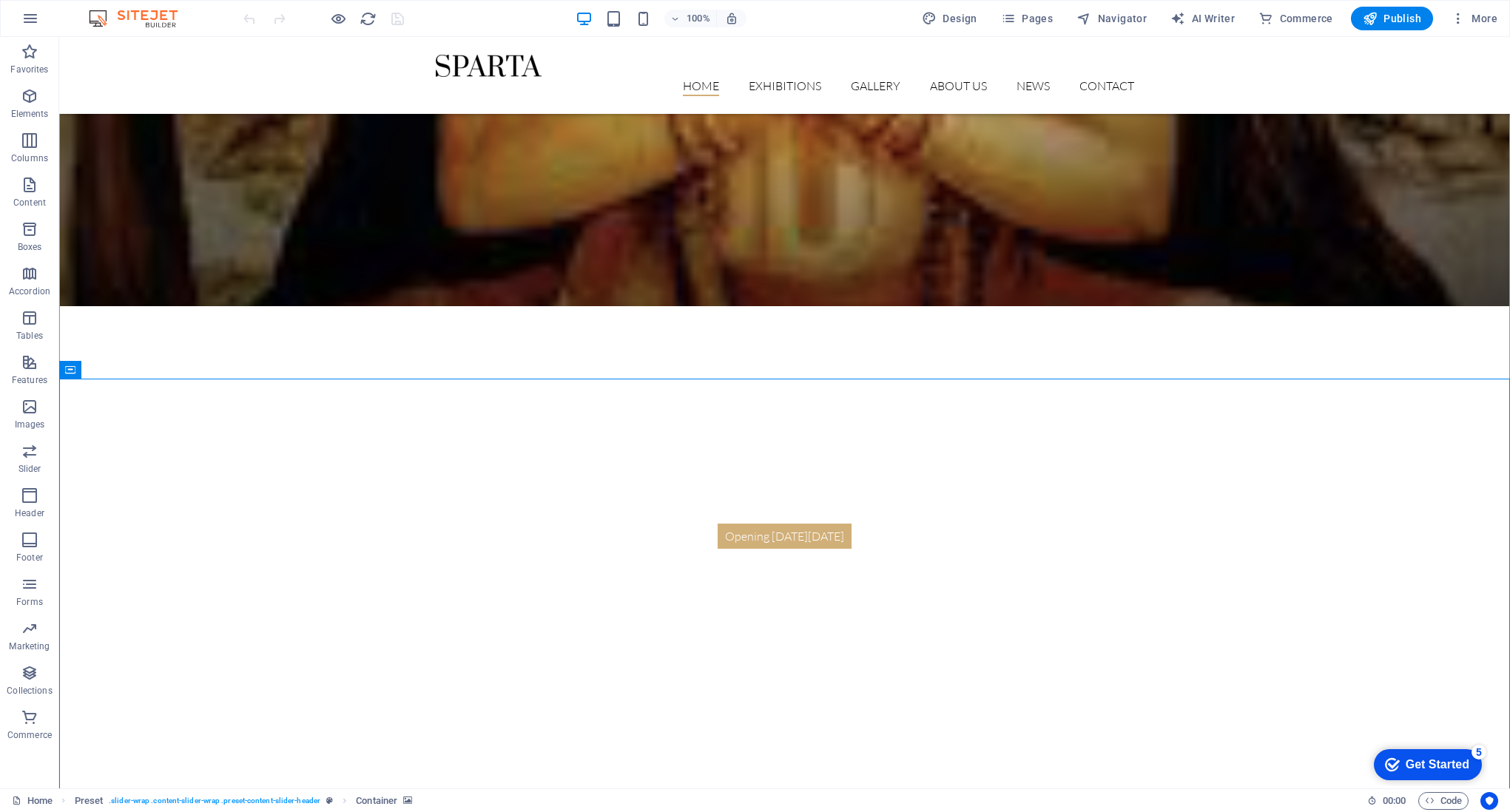
drag, startPoint x: 160, startPoint y: 663, endPoint x: 111, endPoint y: 715, distance: 71.4
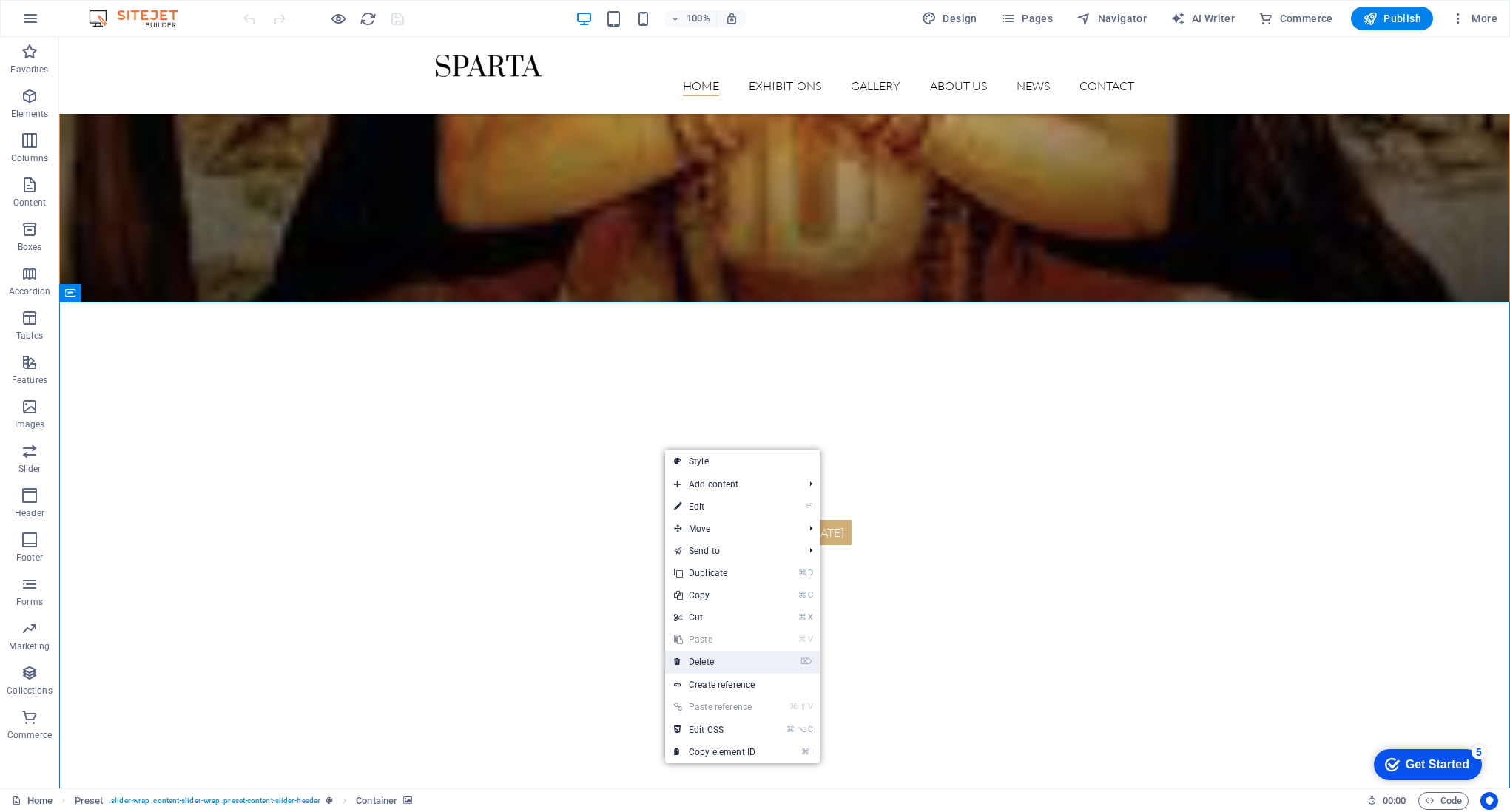
click at [704, 659] on link "⌦ Delete" at bounding box center [714, 662] width 99 height 22
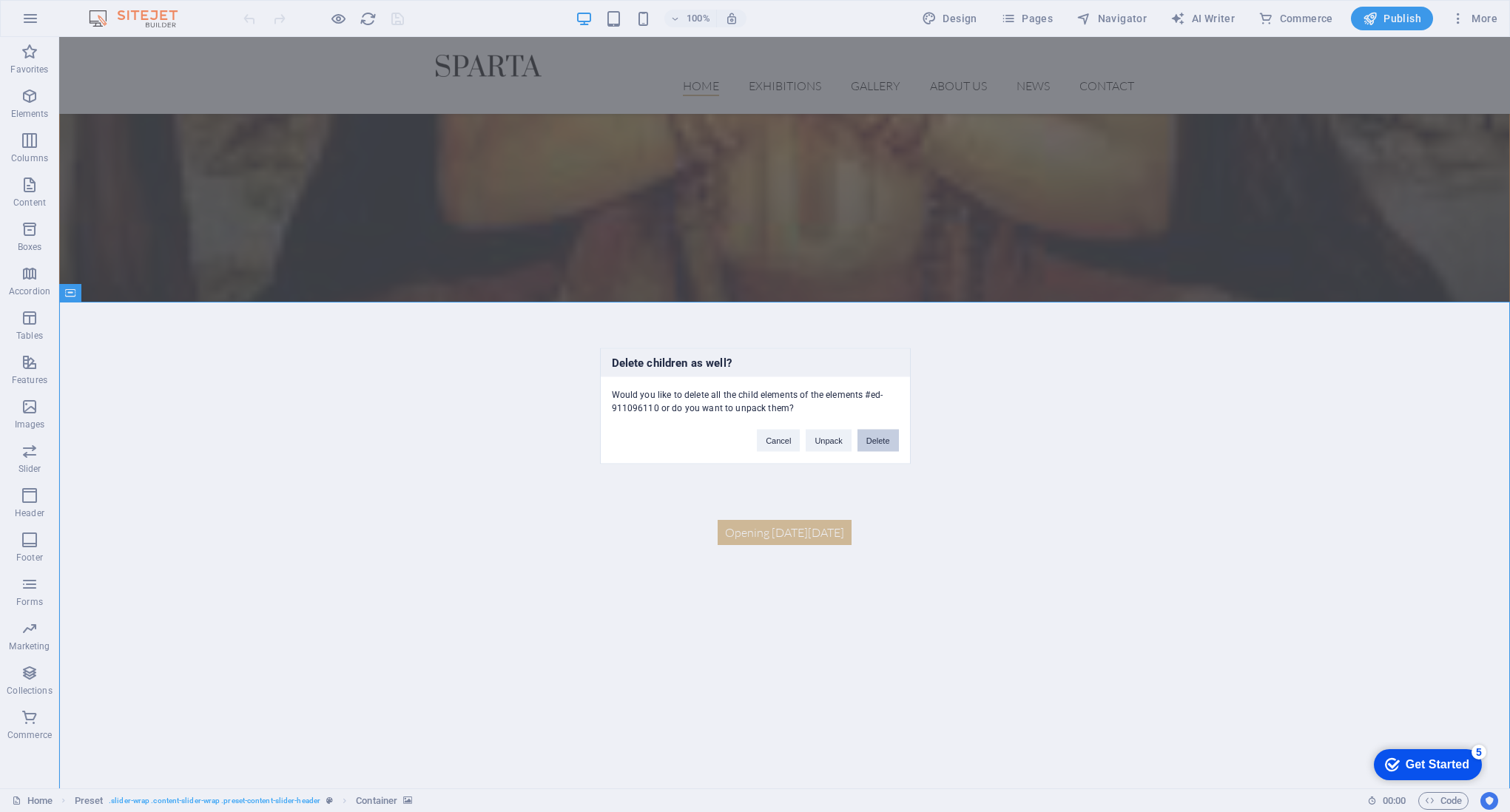
click at [876, 443] on button "Delete" at bounding box center [877, 441] width 41 height 22
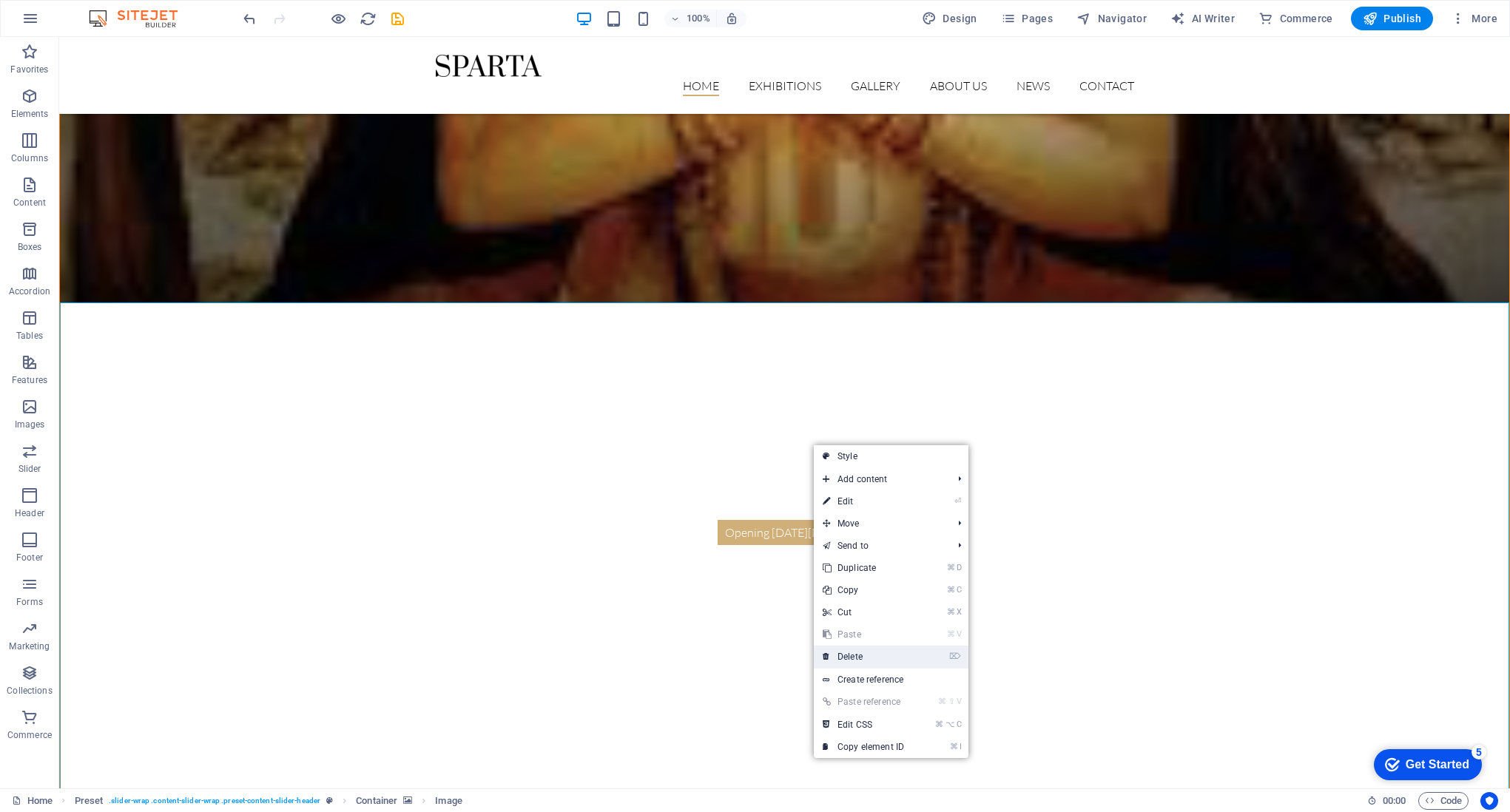
click at [853, 653] on link "⌦ Delete" at bounding box center [863, 657] width 99 height 22
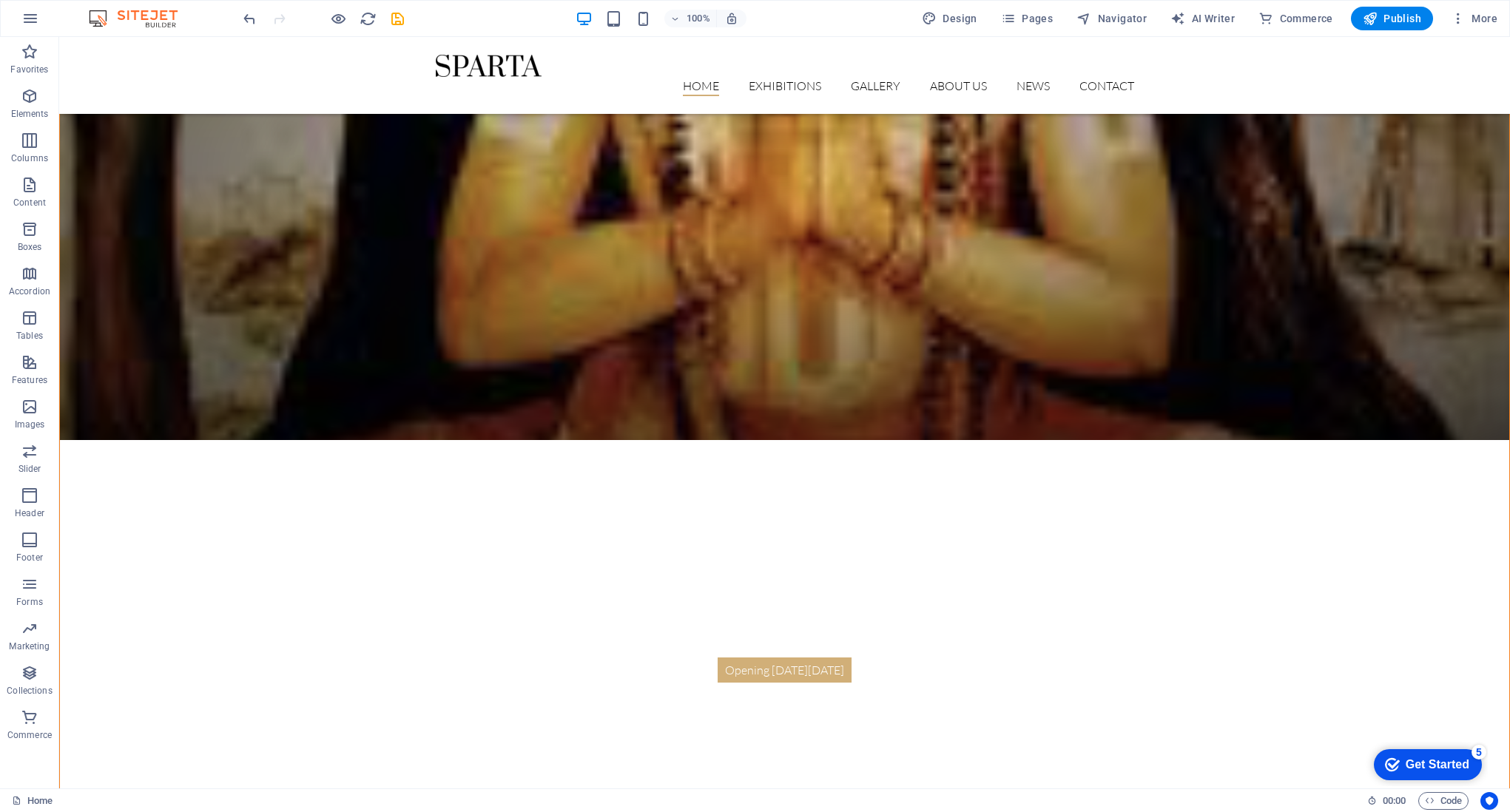
scroll to position [0, 0]
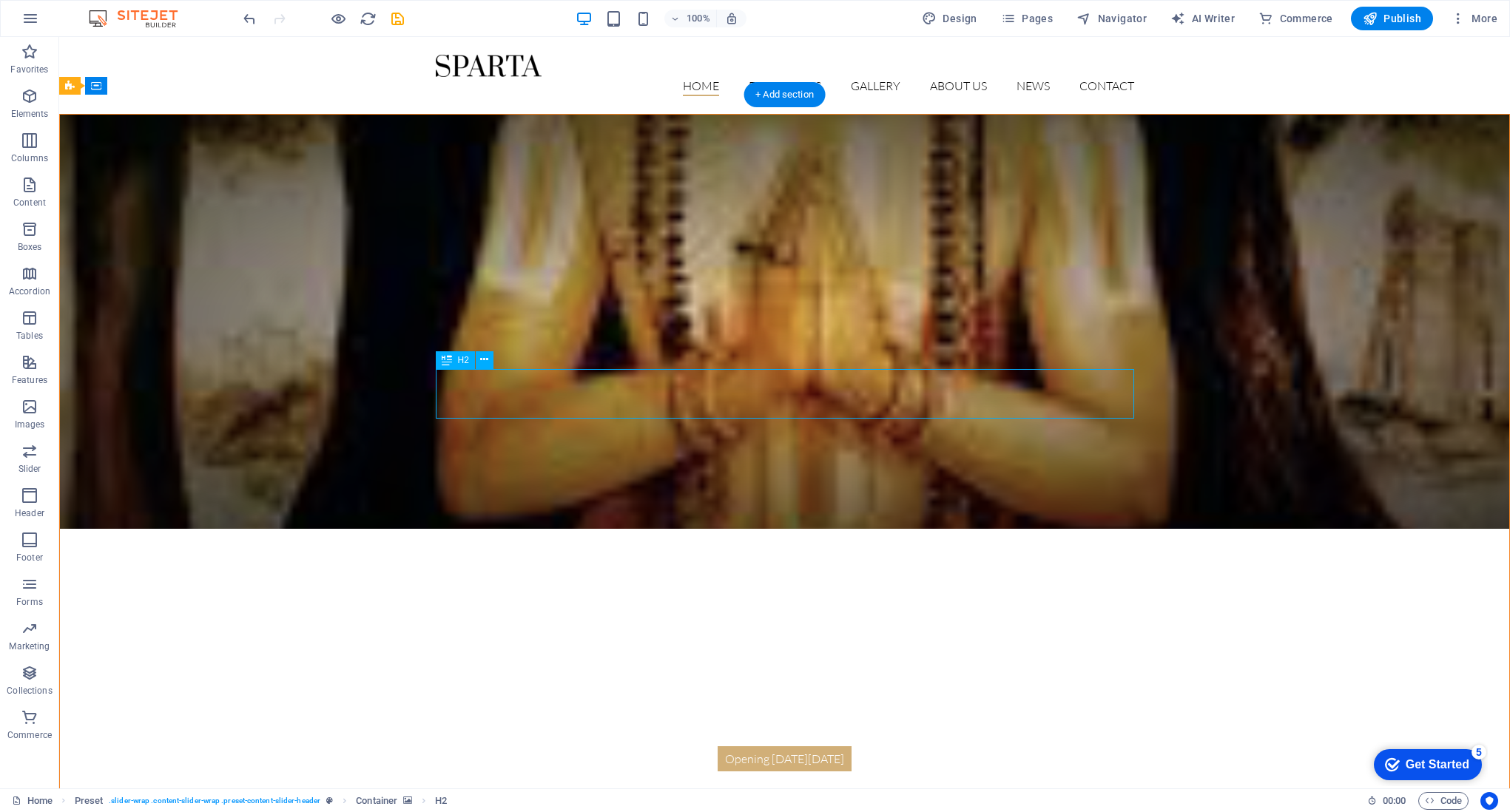
click at [548, 398] on figure at bounding box center [785, 322] width 1449 height 414
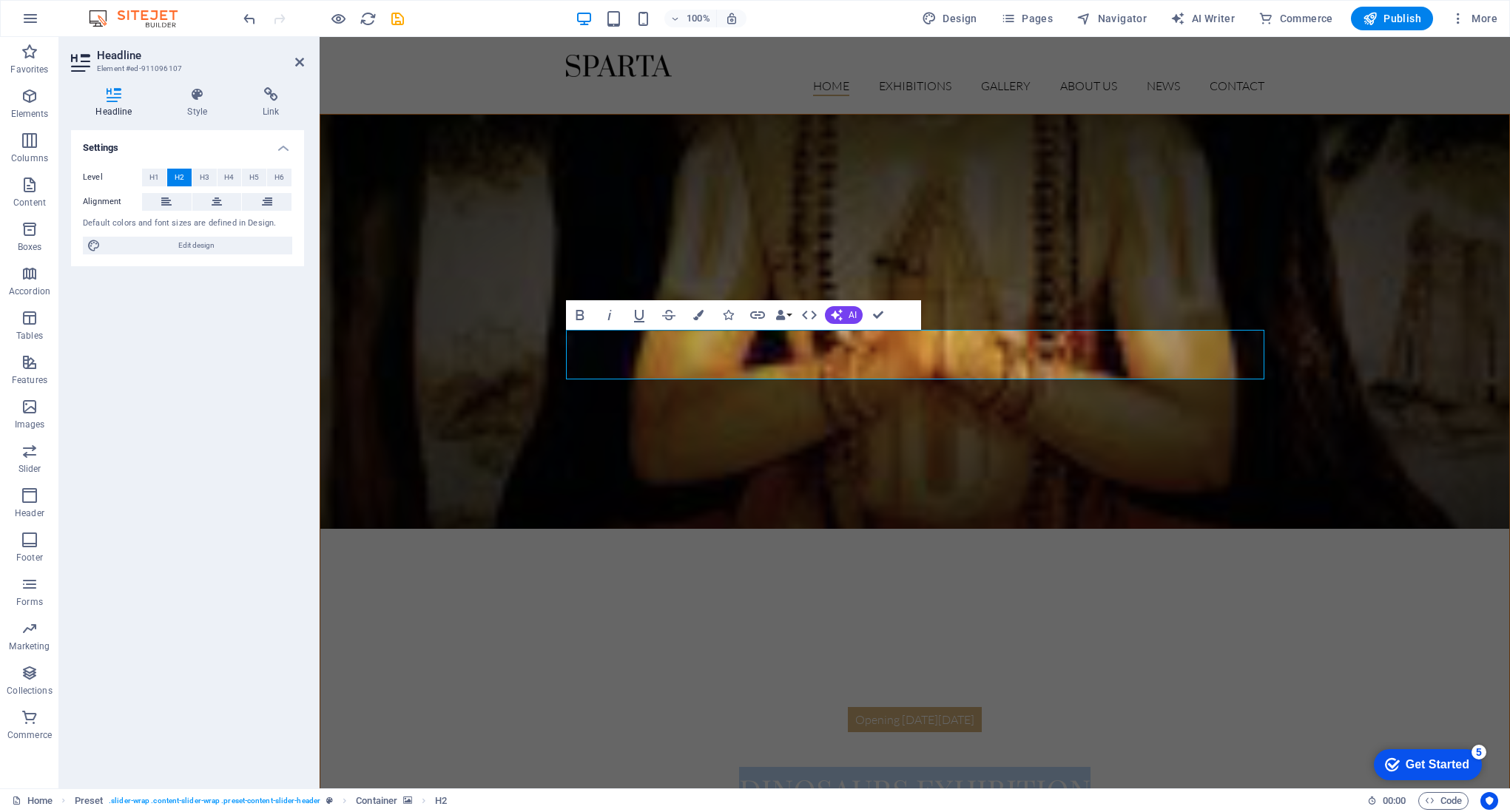
click at [835, 387] on figure at bounding box center [915, 322] width 1189 height 414
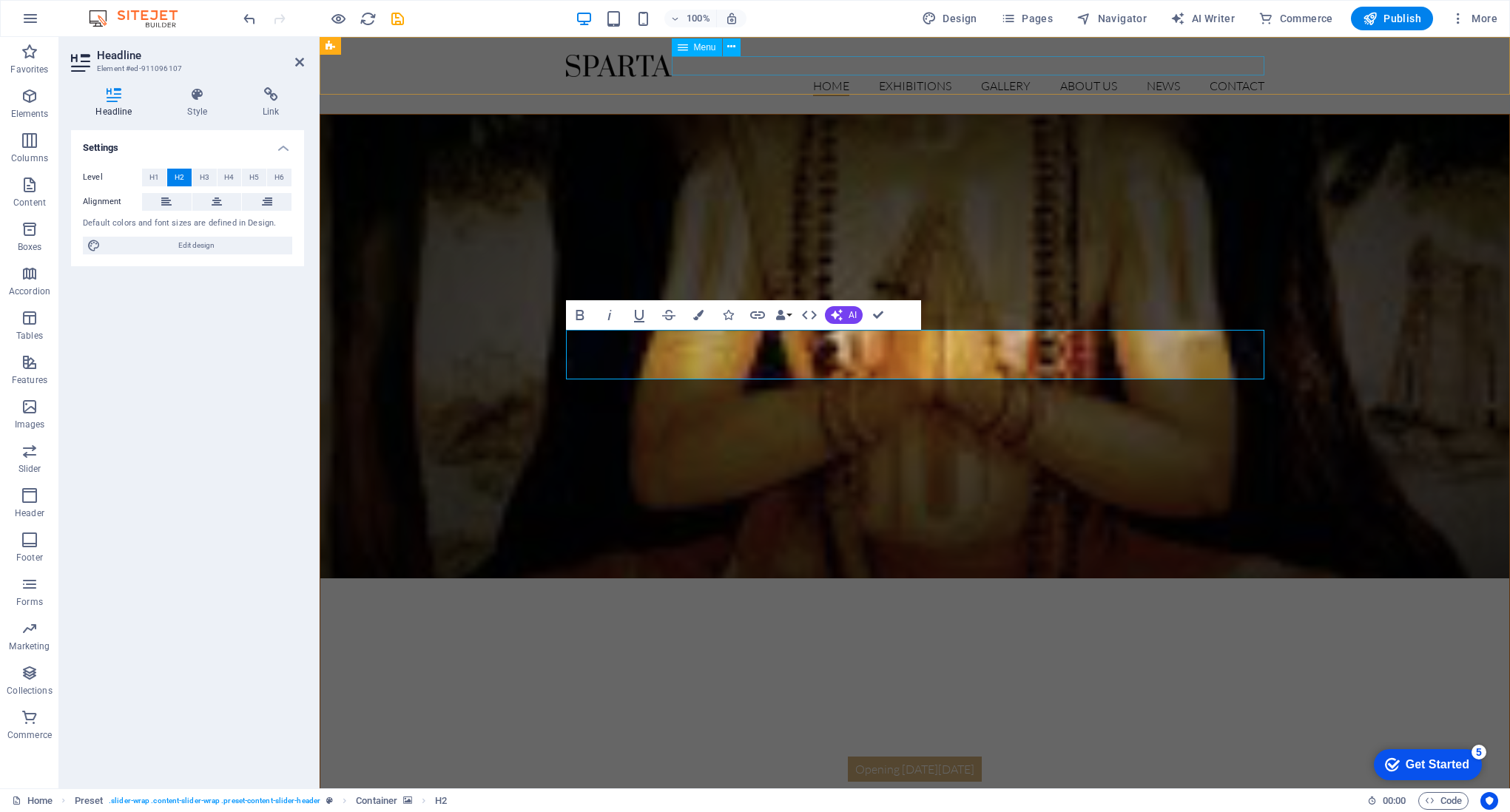
click at [903, 77] on nav "Home Exhibitions Detail view Gallery About us News Contact" at bounding box center [915, 87] width 699 height 19
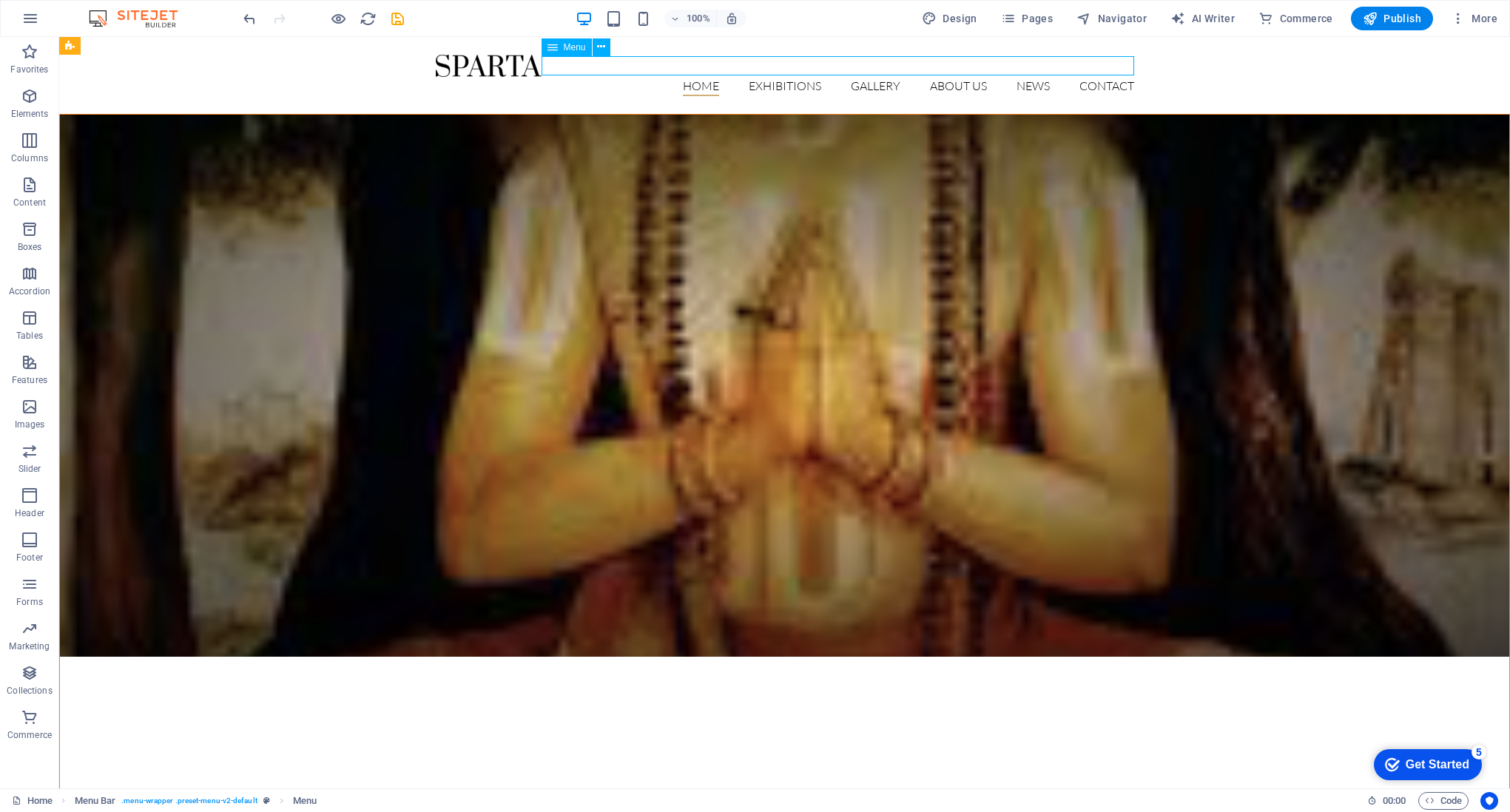
click at [776, 77] on nav "Home Exhibitions Detail view Gallery About us News Contact" at bounding box center [785, 87] width 699 height 19
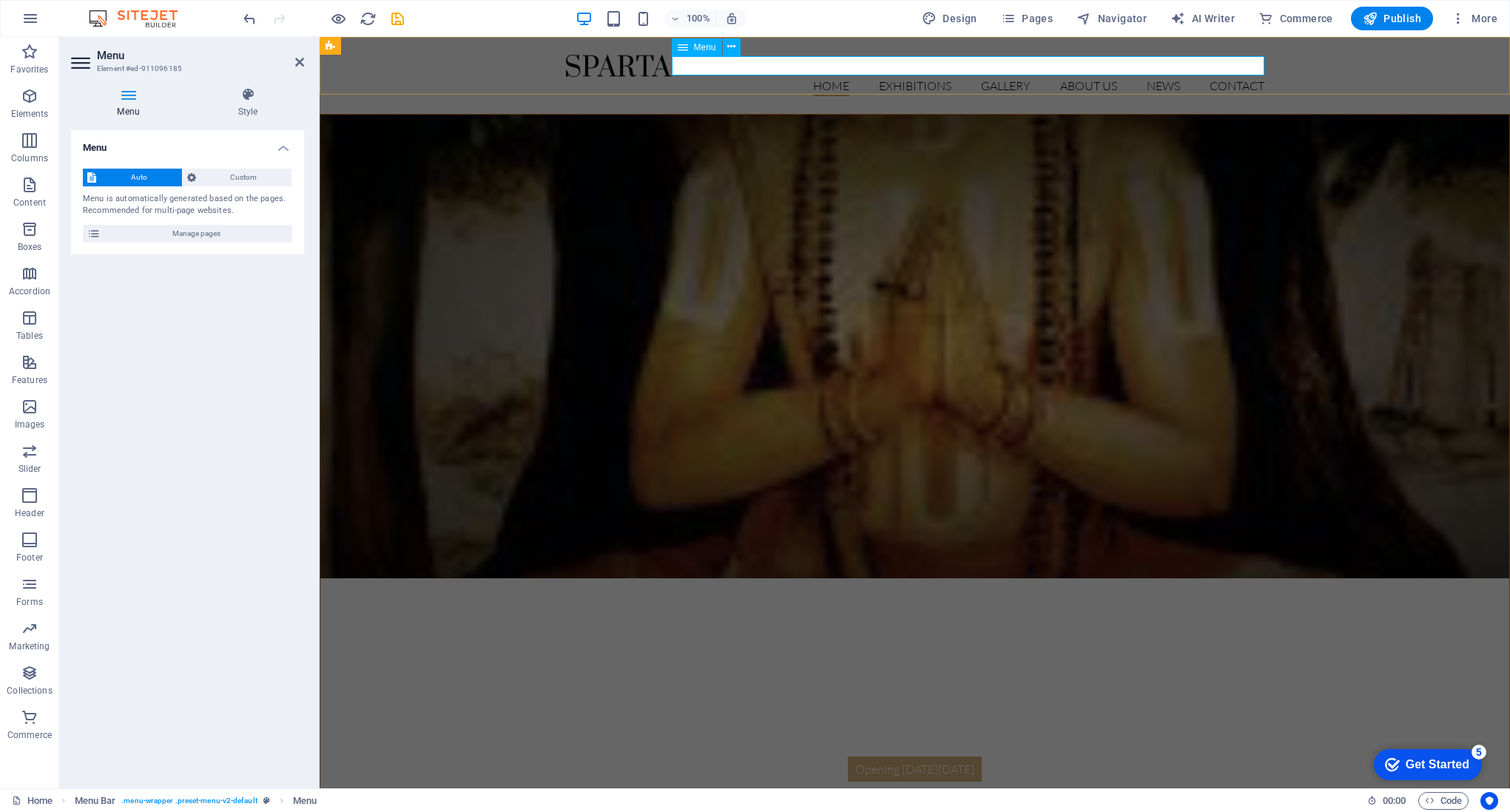
click at [912, 77] on nav "Home Exhibitions Detail view Gallery About us News Contact" at bounding box center [915, 87] width 699 height 19
click at [915, 77] on nav "Home Exhibitions Detail view Gallery About us News Contact" at bounding box center [915, 87] width 699 height 19
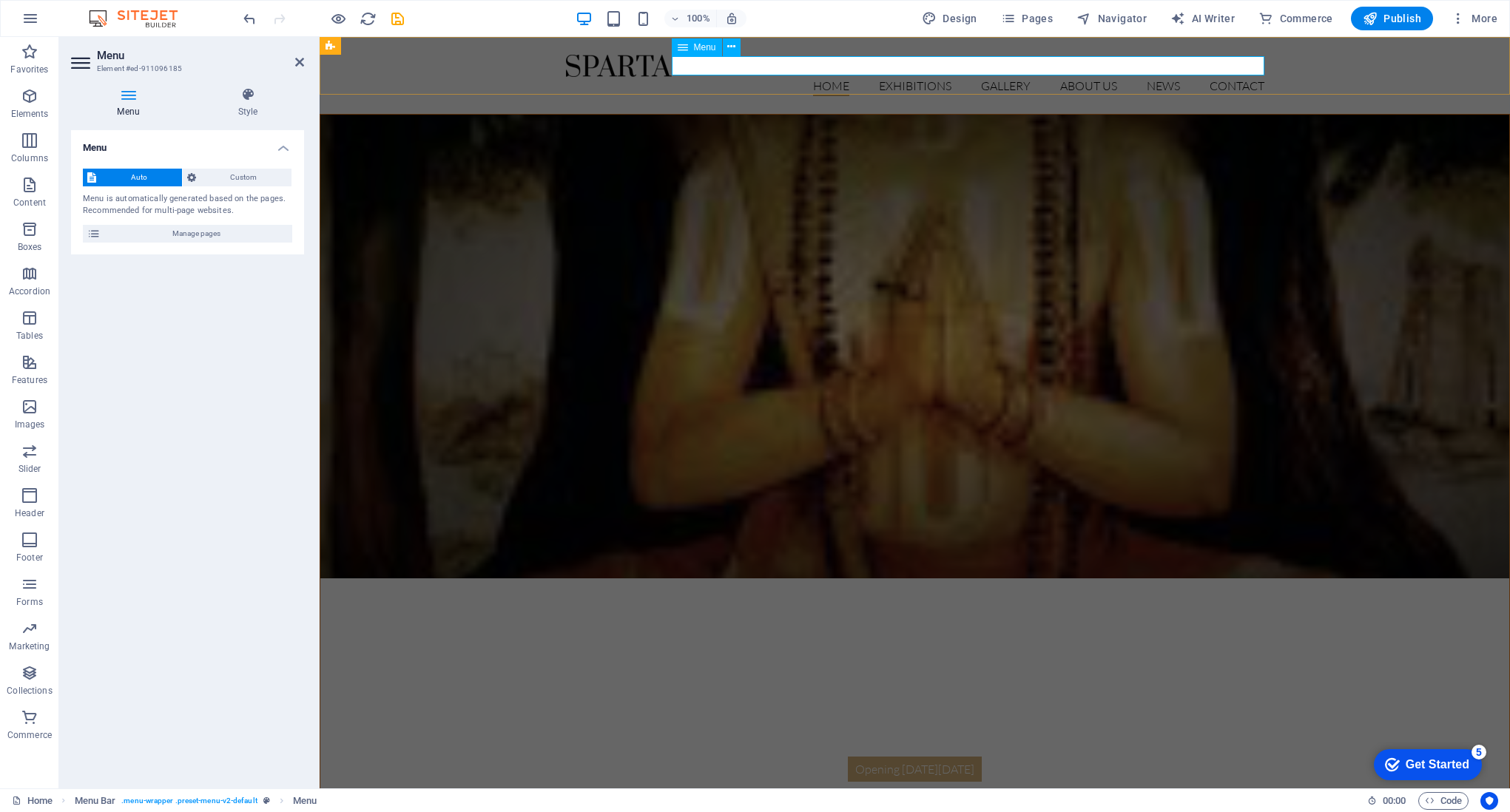
click at [1251, 77] on nav "Home Exhibitions Detail view Gallery About us News Contact" at bounding box center [915, 87] width 699 height 19
click at [1248, 77] on nav "Home Exhibitions Detail view Gallery About us News Contact" at bounding box center [915, 87] width 699 height 19
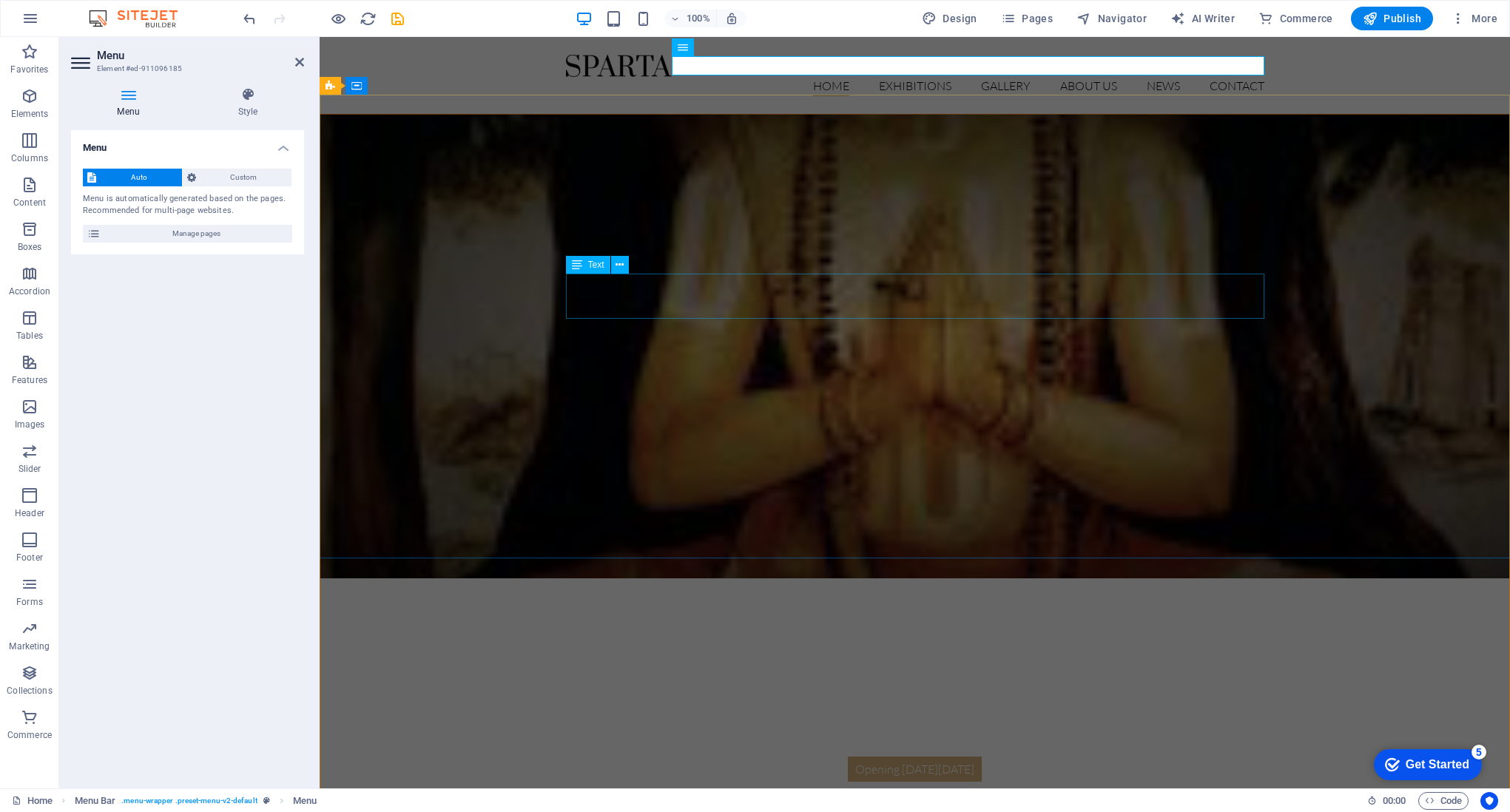
click at [934, 757] on div "Opening on Friday, 16. July 2019" at bounding box center [915, 779] width 699 height 45
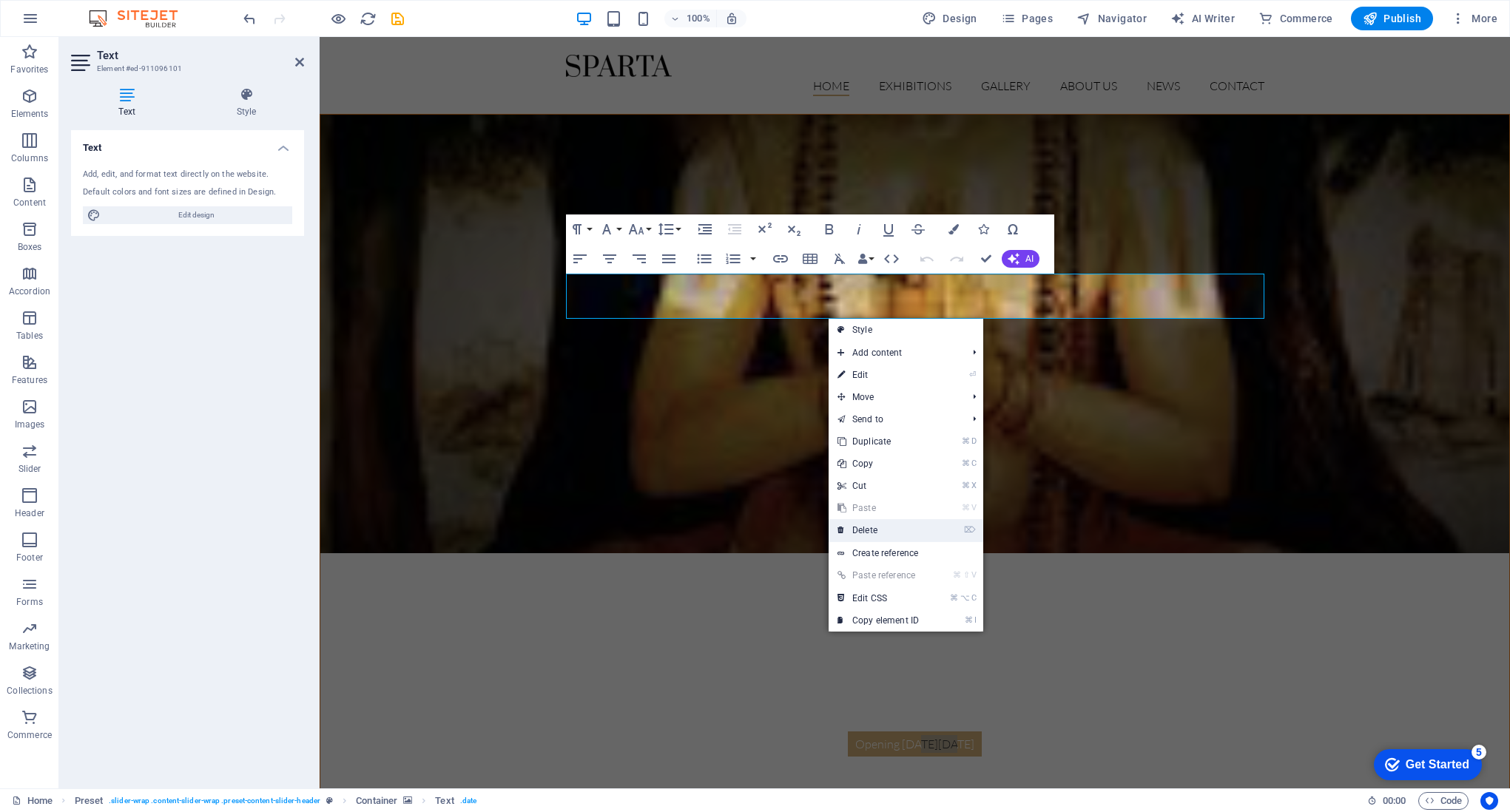
click at [856, 538] on link "⌦ Delete" at bounding box center [878, 530] width 99 height 22
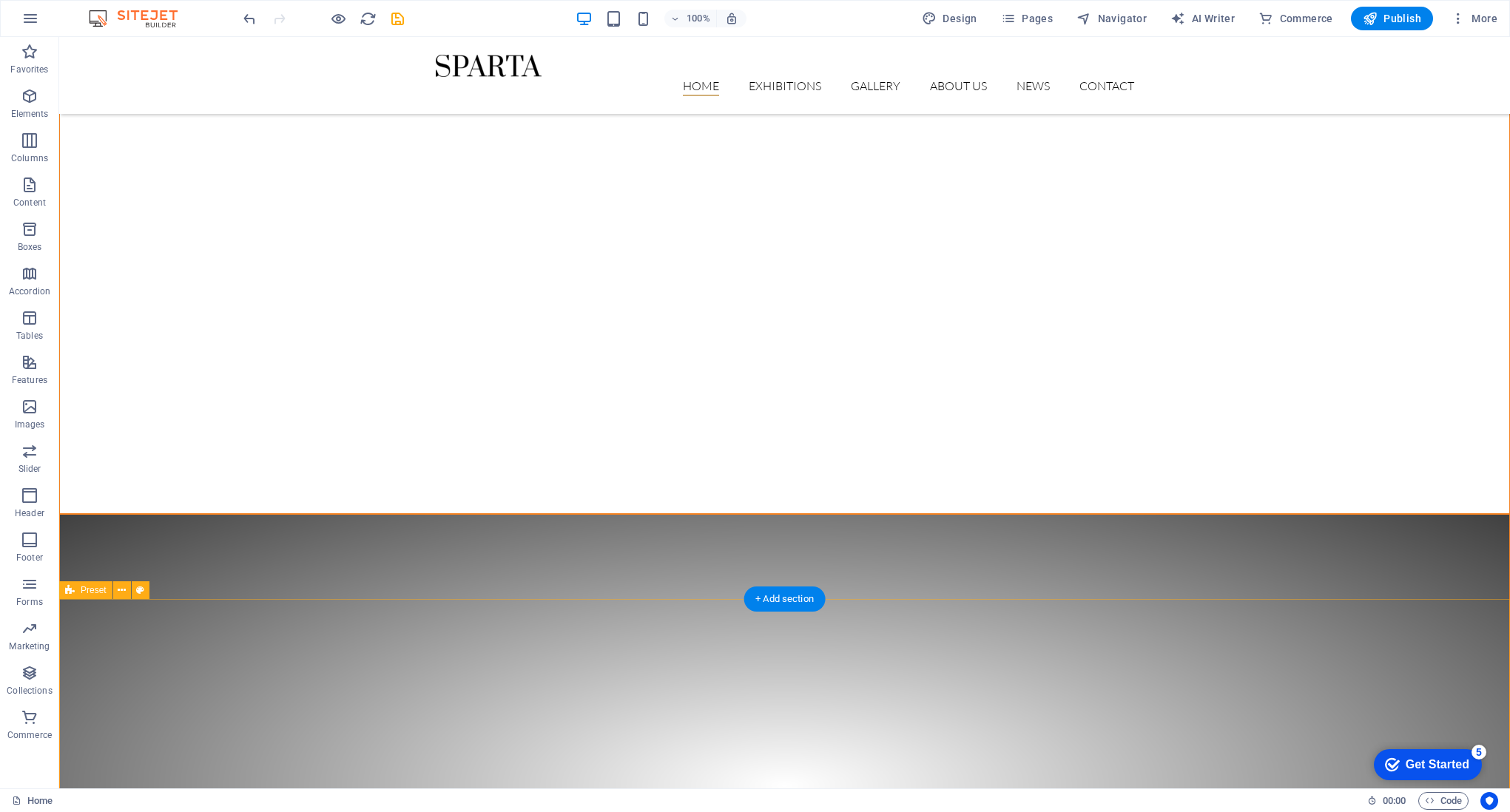
scroll to position [630, 0]
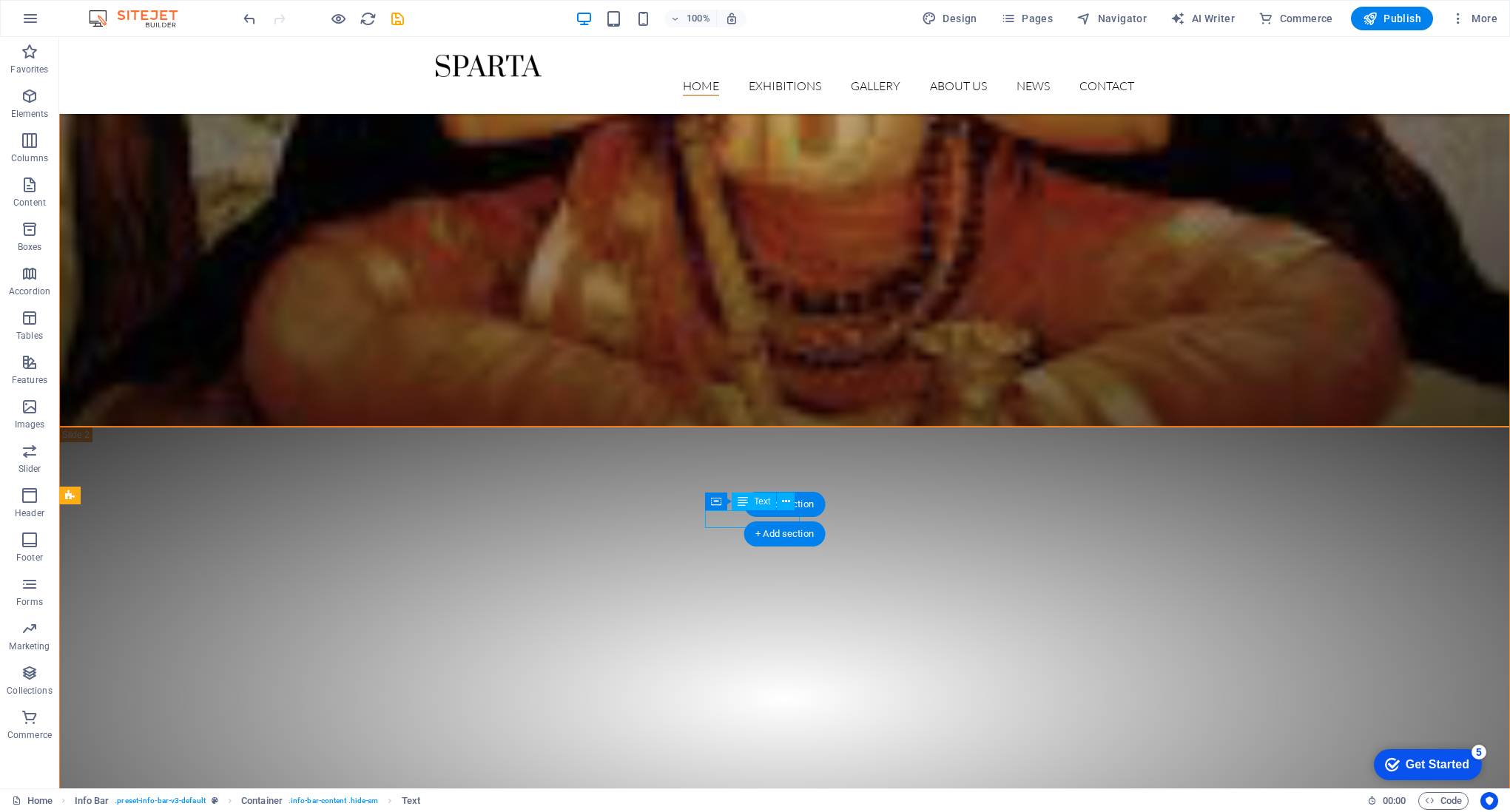
scroll to position [551, 0]
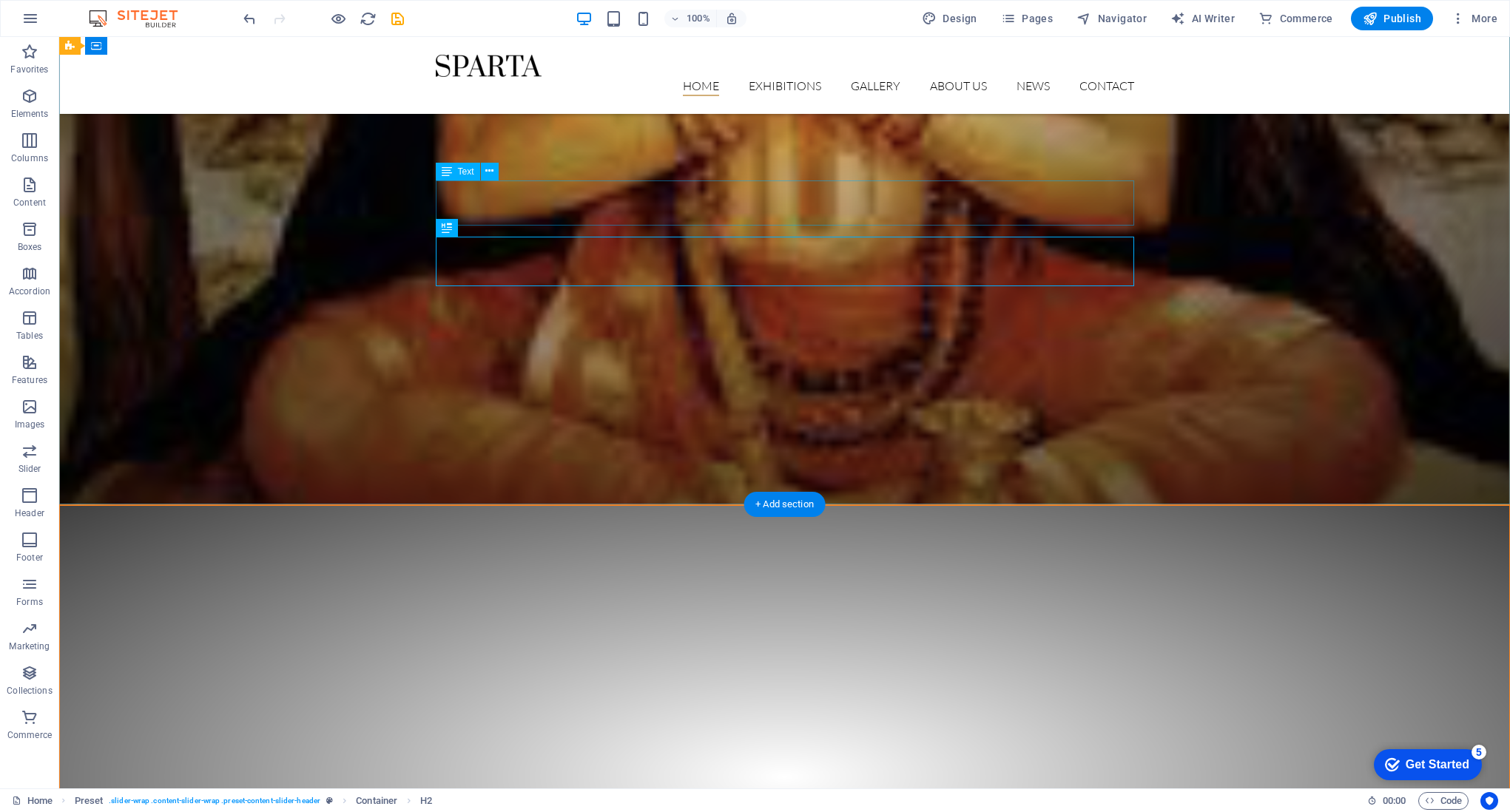
scroll to position [630, 0]
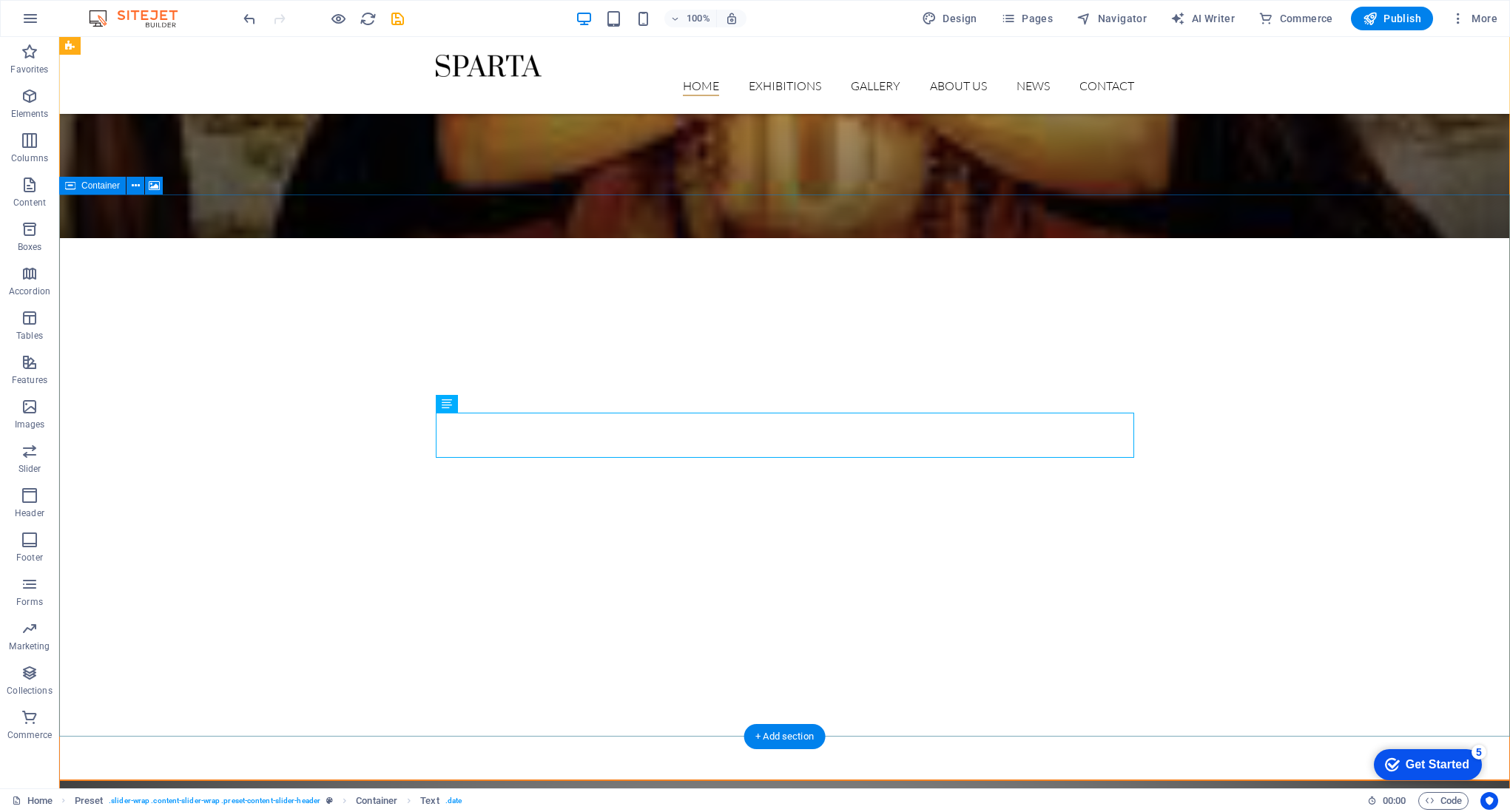
scroll to position [428, 0]
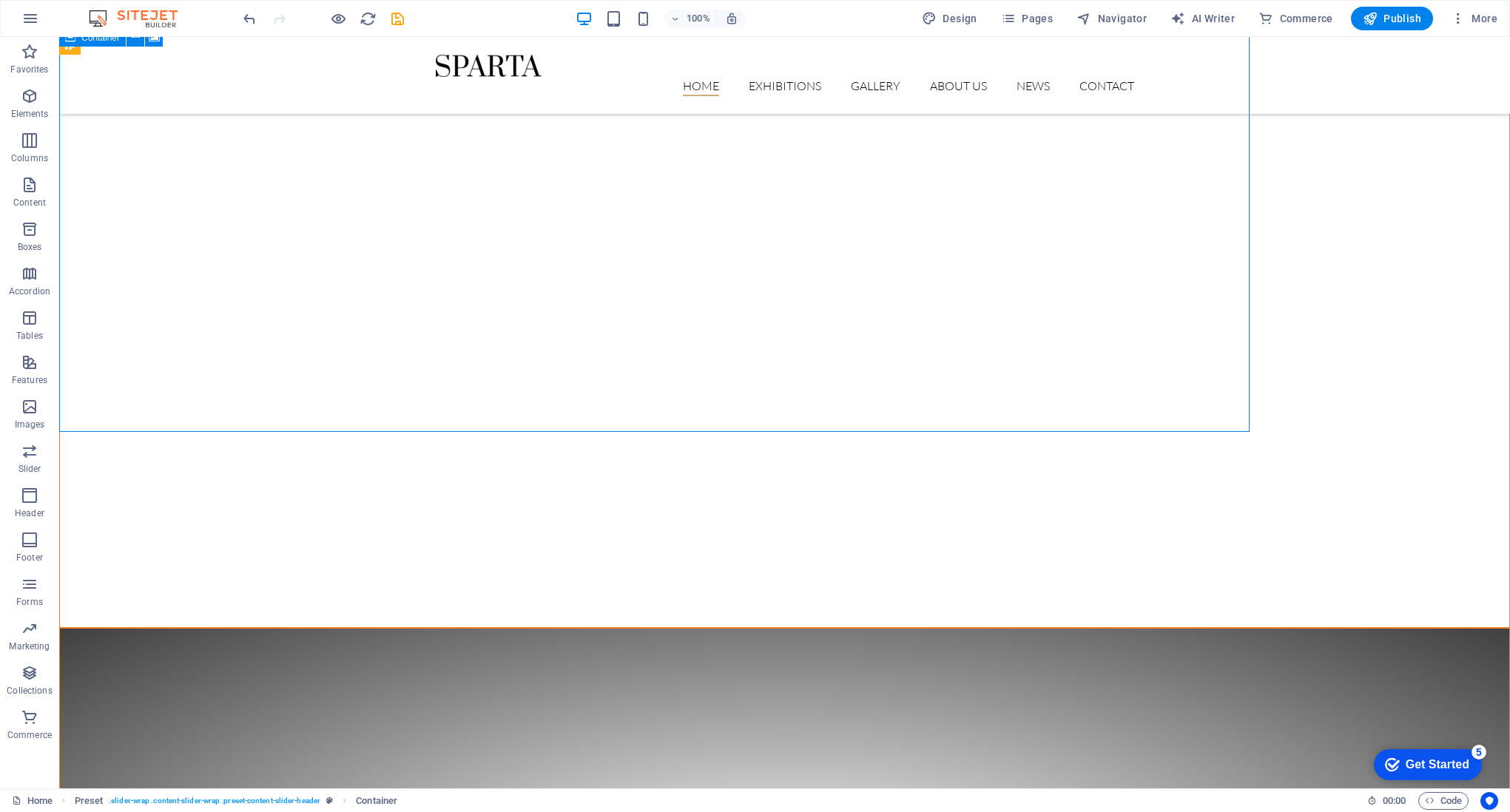
scroll to position [545, 0]
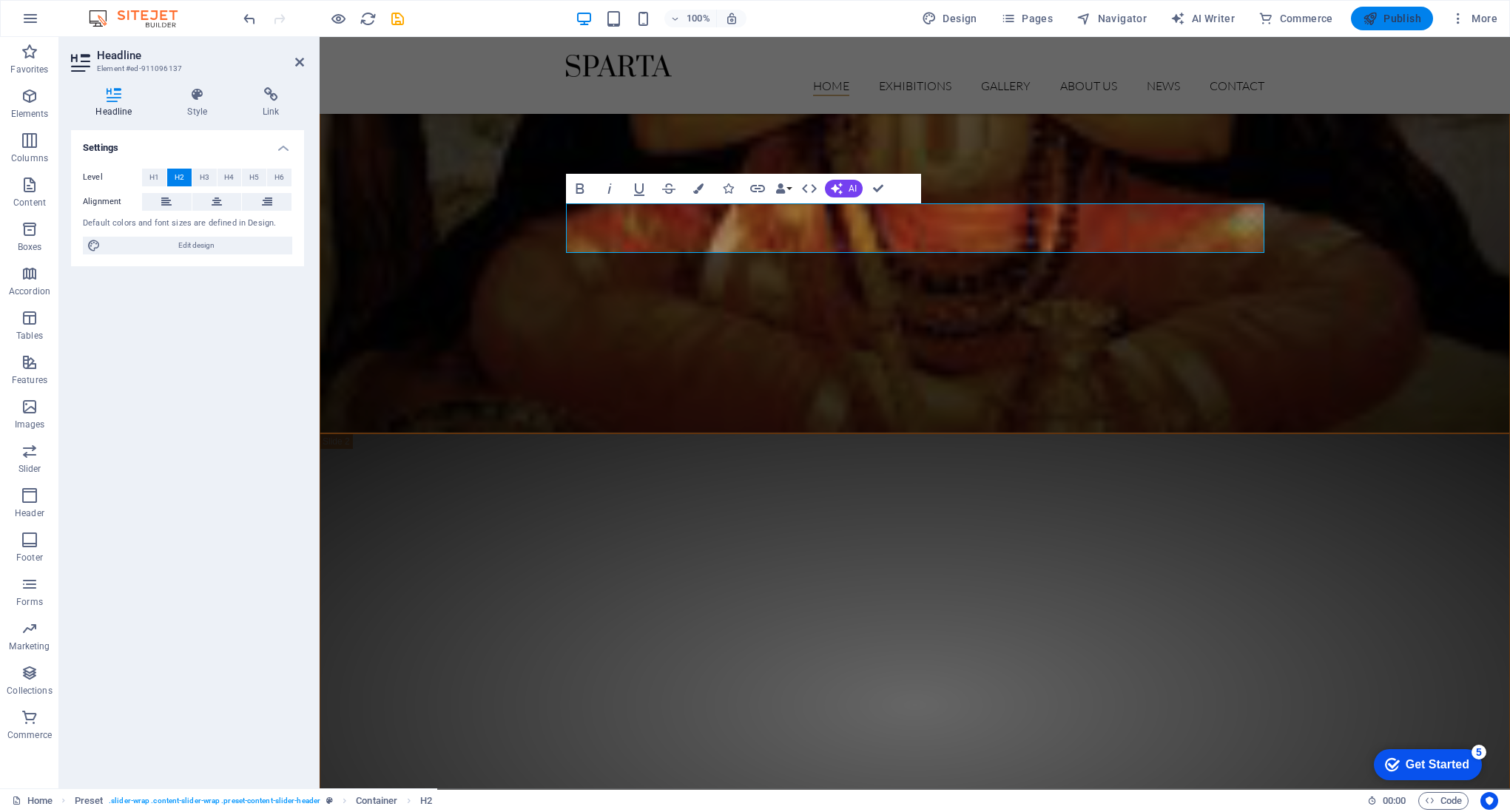
click at [0, 0] on button "Publish" at bounding box center [0, 0] width 0 height 0
